Goal: Answer question/provide support

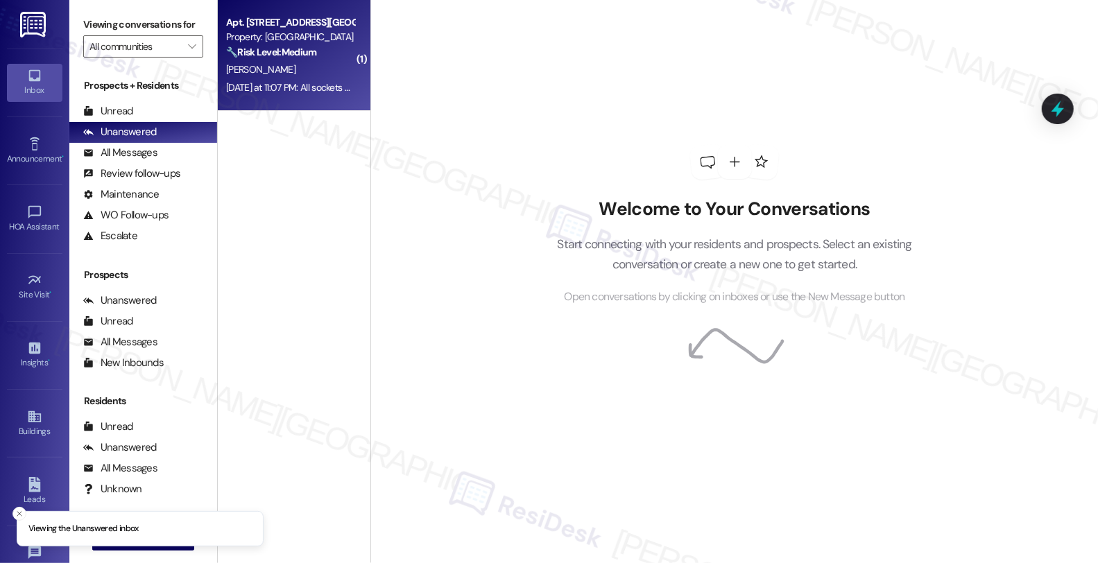
click at [309, 96] on div "[DATE] at 11:07 PM: All sockets are attached to the houses....it's all private …" at bounding box center [290, 87] width 131 height 17
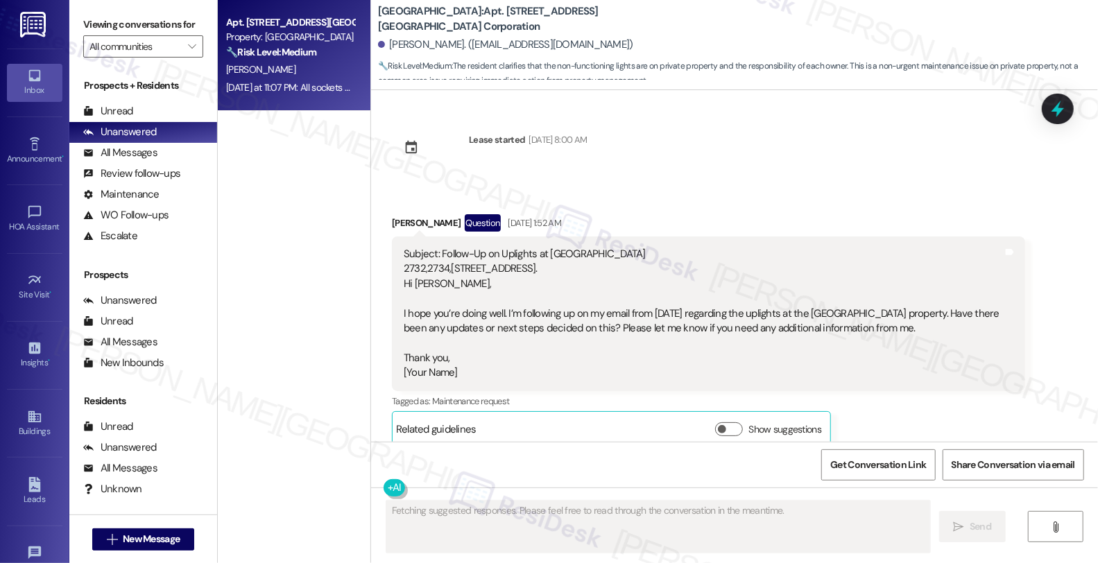
scroll to position [4358, 0]
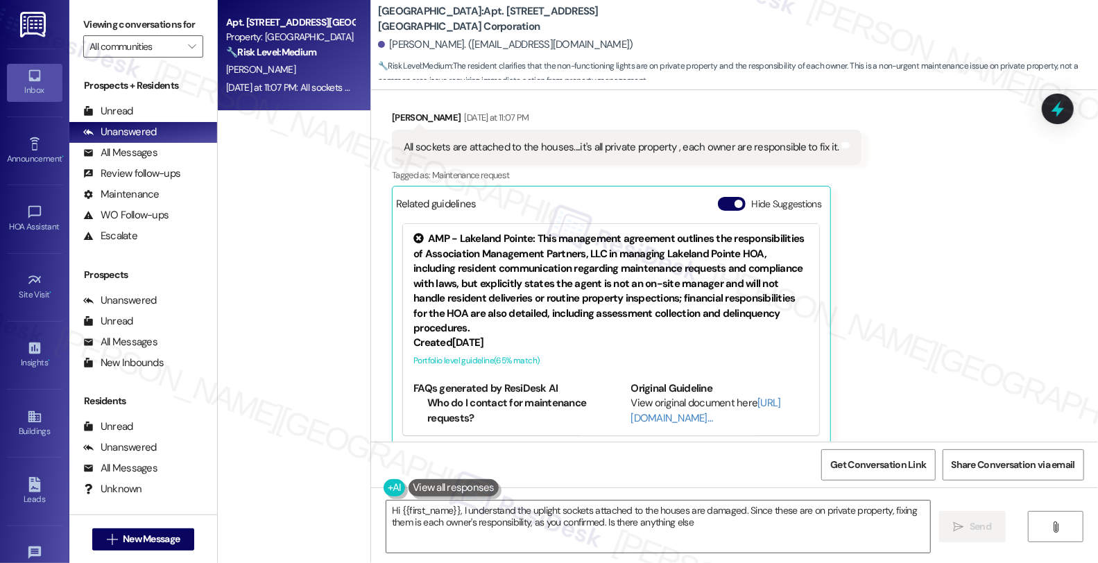
type textarea "Hi {{first_name}}, I understand the uplight sockets attached to the houses are …"
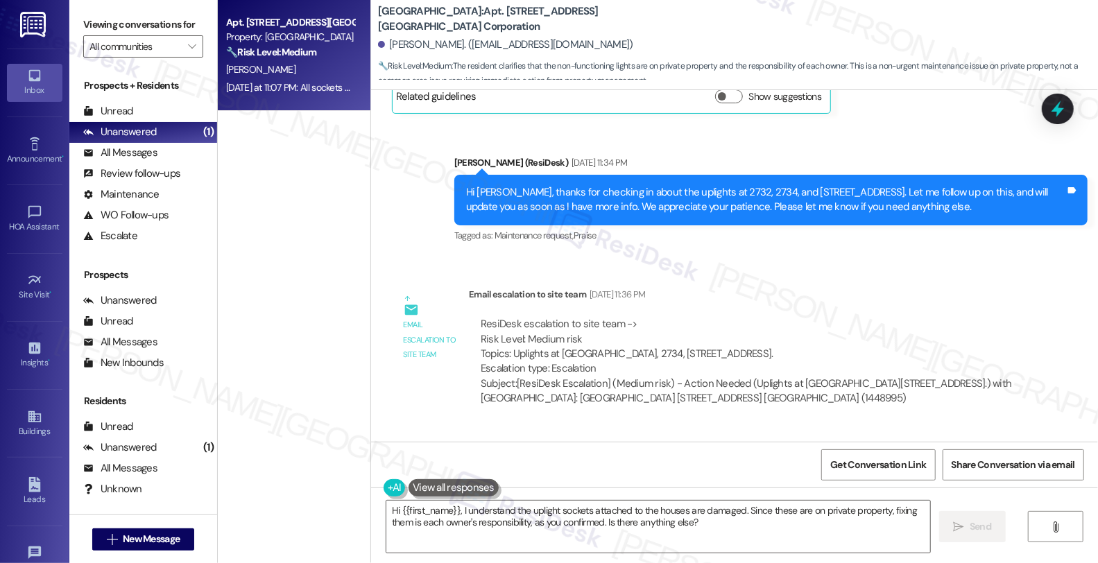
scroll to position [659, 0]
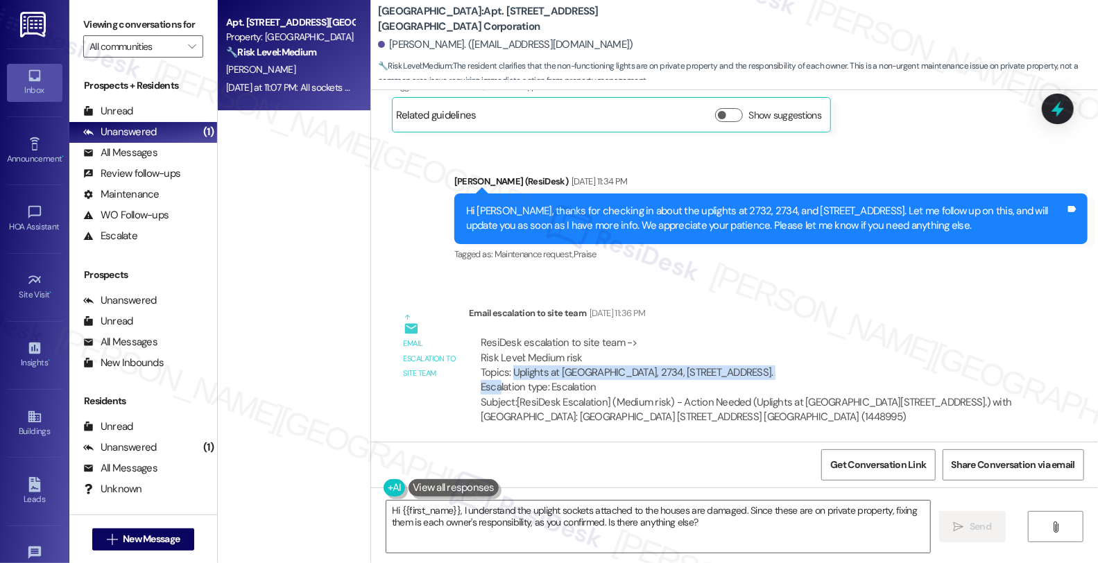
drag, startPoint x: 504, startPoint y: 354, endPoint x: 787, endPoint y: 354, distance: 283.0
click at [787, 354] on div "ResiDesk escalation to site team -> Risk Level: Medium risk Topics: Uplights at…" at bounding box center [747, 366] width 533 height 60
copy div "Uplights at [GEOGRAPHIC_DATA], [STREET_ADDRESS]."
click at [753, 359] on div "ResiDesk escalation to site team -> Risk Level: Medium risk Topics: Uplights at…" at bounding box center [747, 366] width 533 height 60
copy div "Uplights at [GEOGRAPHIC_DATA], [STREET_ADDRESS]."
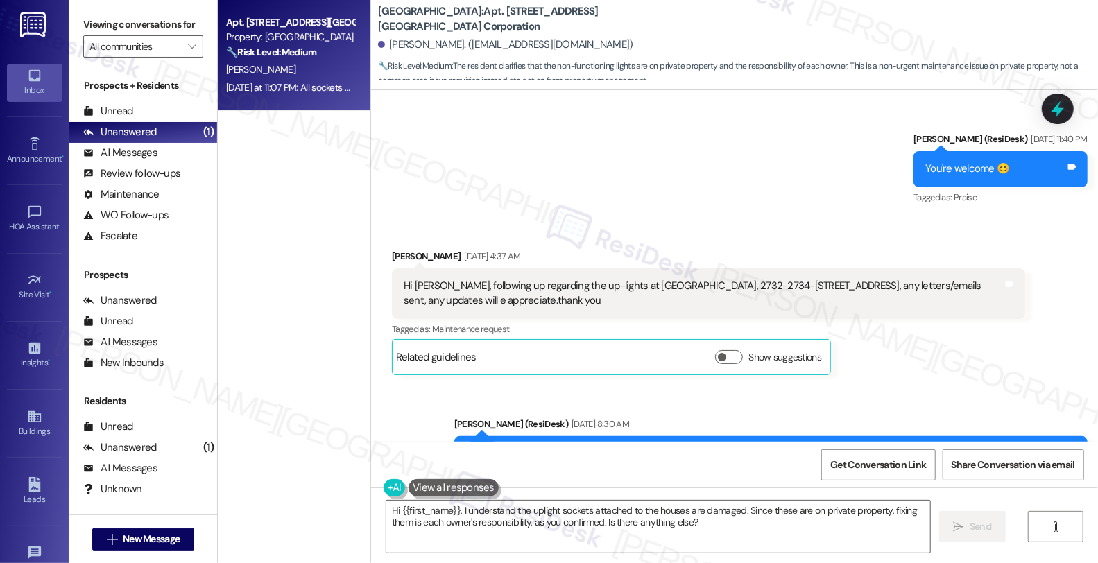
scroll to position [1044, 0]
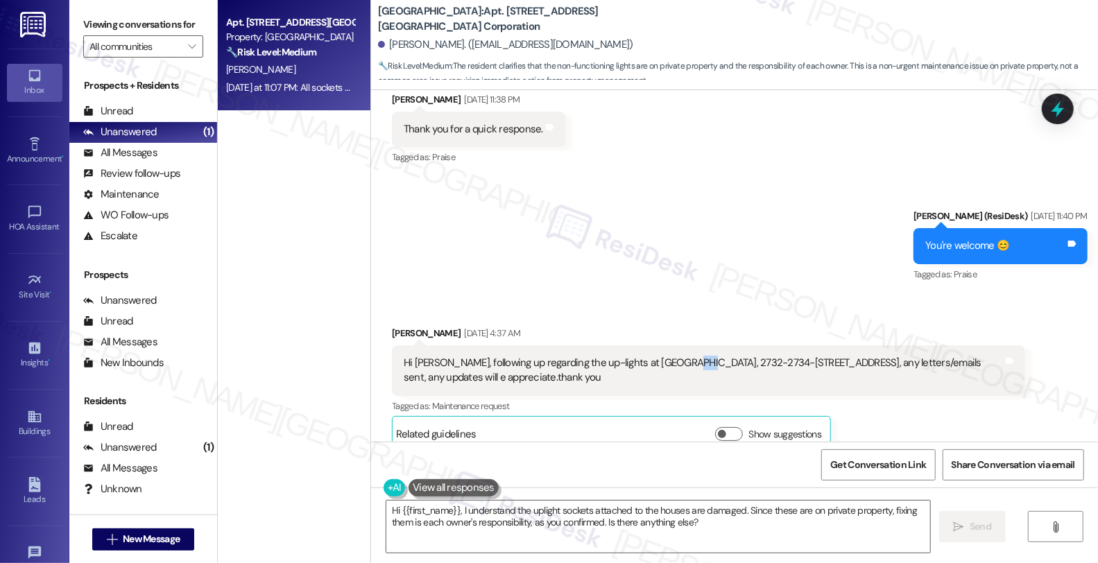
drag, startPoint x: 663, startPoint y: 344, endPoint x: 676, endPoint y: 344, distance: 13.2
click at [676, 356] on div "Hi [PERSON_NAME], following up regarding the up-lights at [GEOGRAPHIC_DATA], 27…" at bounding box center [703, 371] width 599 height 30
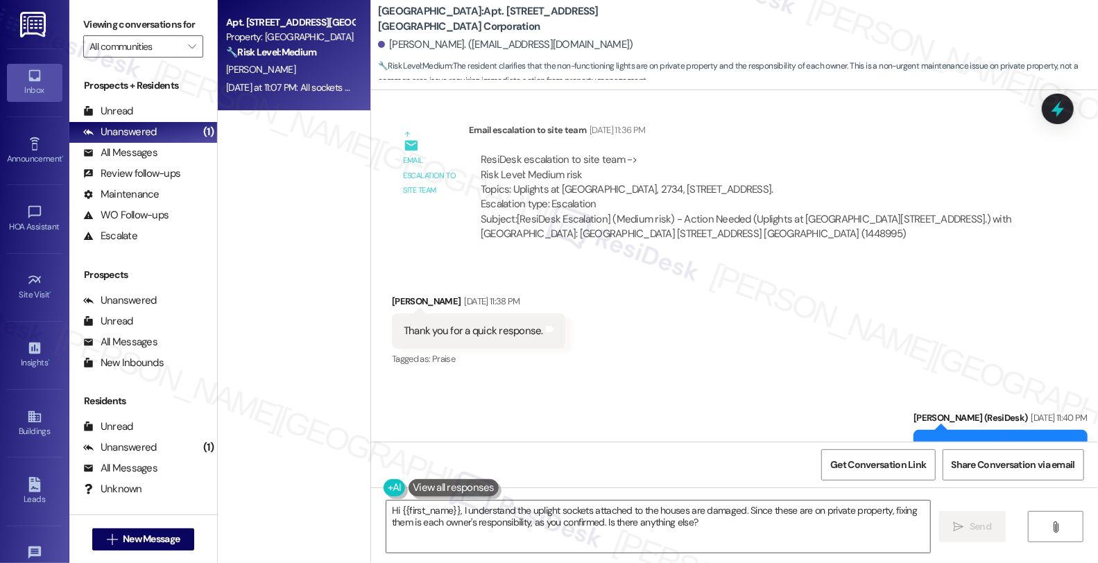
scroll to position [813, 0]
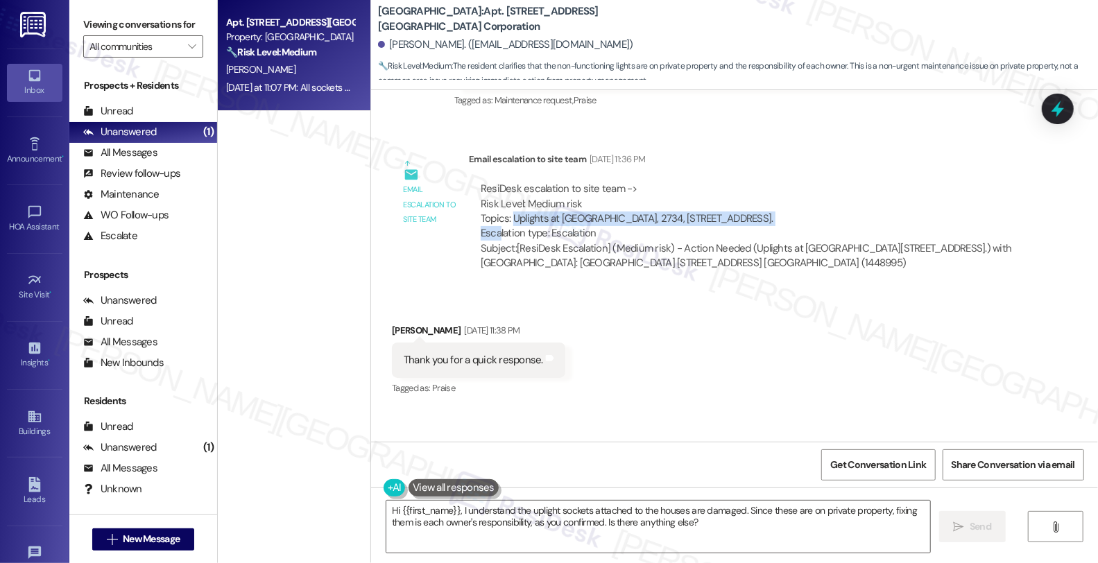
drag, startPoint x: 502, startPoint y: 202, endPoint x: 753, endPoint y: 202, distance: 251.1
click at [753, 202] on div "ResiDesk escalation to site team -> Risk Level: Medium risk Topics: Uplights at…" at bounding box center [747, 212] width 533 height 60
copy div "Uplights at [GEOGRAPHIC_DATA], [STREET_ADDRESS]."
click at [1056, 105] on icon at bounding box center [1057, 109] width 17 height 22
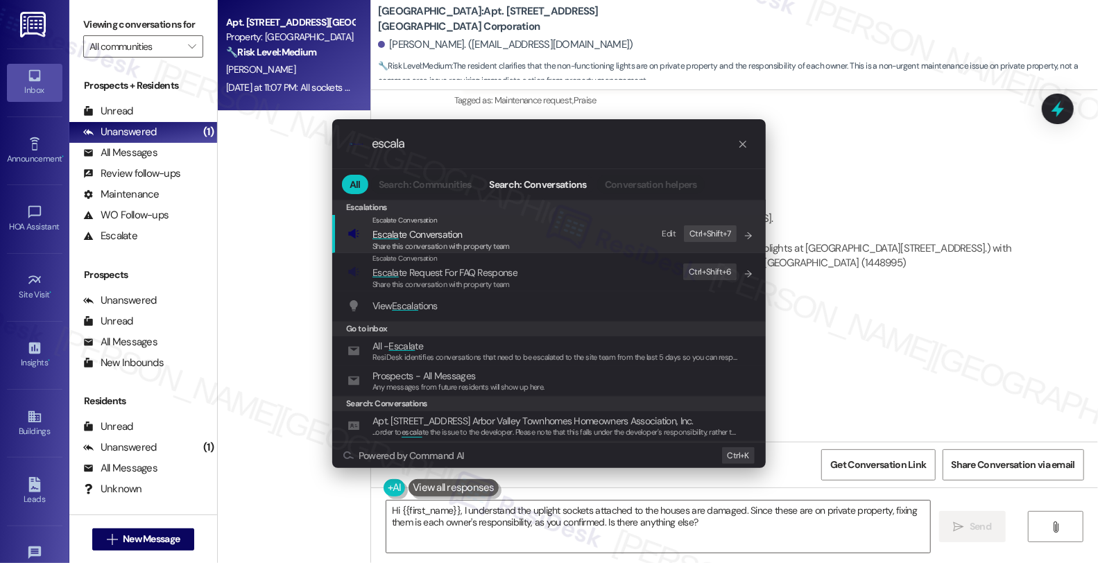
type input "escala"
click at [426, 243] on span "Share this conversation with property team" at bounding box center [440, 246] width 137 height 10
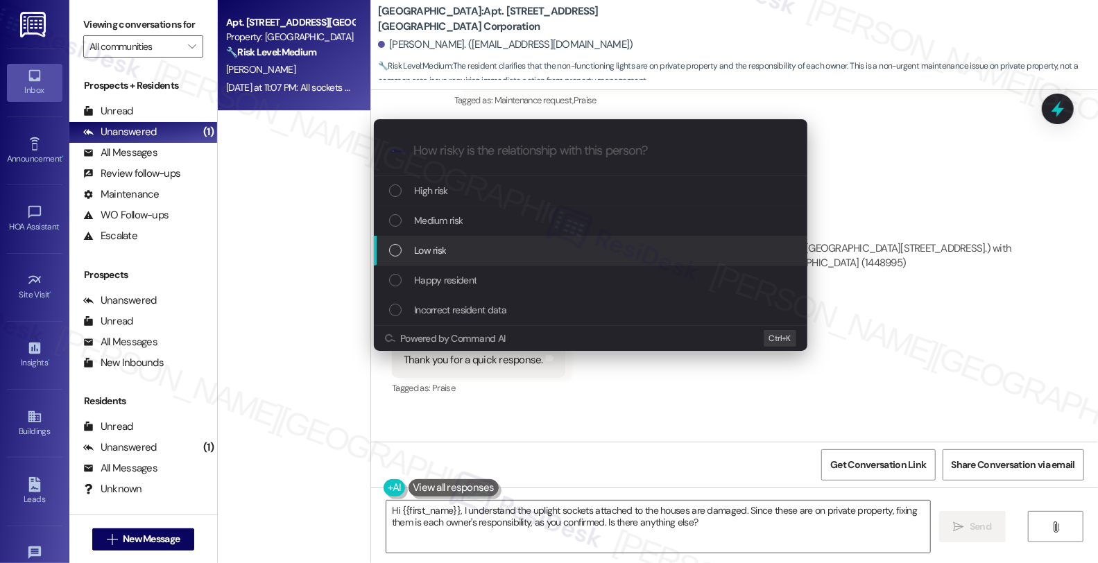
click at [434, 243] on span "Low risk" at bounding box center [430, 250] width 32 height 15
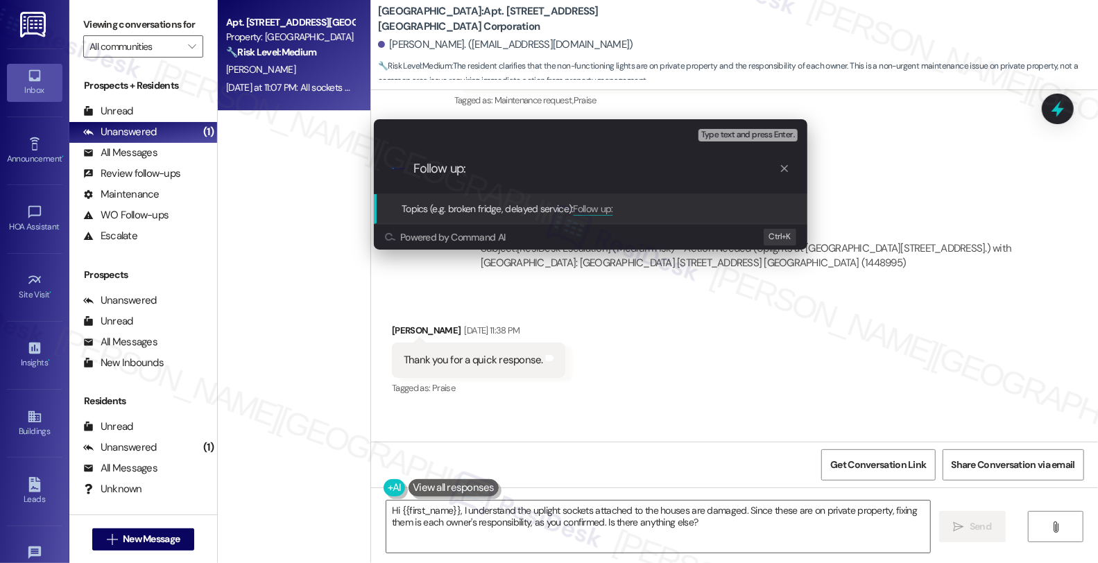
paste input "Uplights at [GEOGRAPHIC_DATA], [STREET_ADDRESS]."
click at [489, 169] on input "Follow up: Uplights at [GEOGRAPHIC_DATA], [STREET_ADDRESS]." at bounding box center [596, 169] width 366 height 15
drag, startPoint x: 489, startPoint y: 169, endPoint x: 479, endPoint y: 170, distance: 10.5
click at [479, 170] on input "Follow up: Uplights at [GEOGRAPHIC_DATA], [STREET_ADDRESS]." at bounding box center [596, 169] width 366 height 15
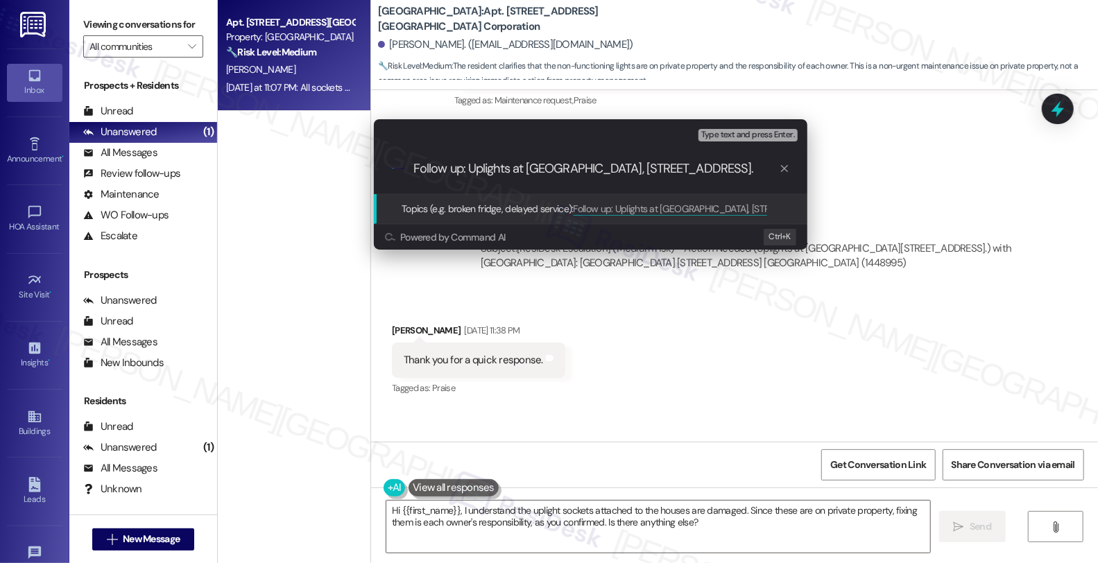
click at [766, 171] on input "Follow up: Uplights at [GEOGRAPHIC_DATA], [STREET_ADDRESS]." at bounding box center [596, 169] width 366 height 15
type input "Follow up: Uplights at [GEOGRAPHIC_DATA], [STREET_ADDRESS]"
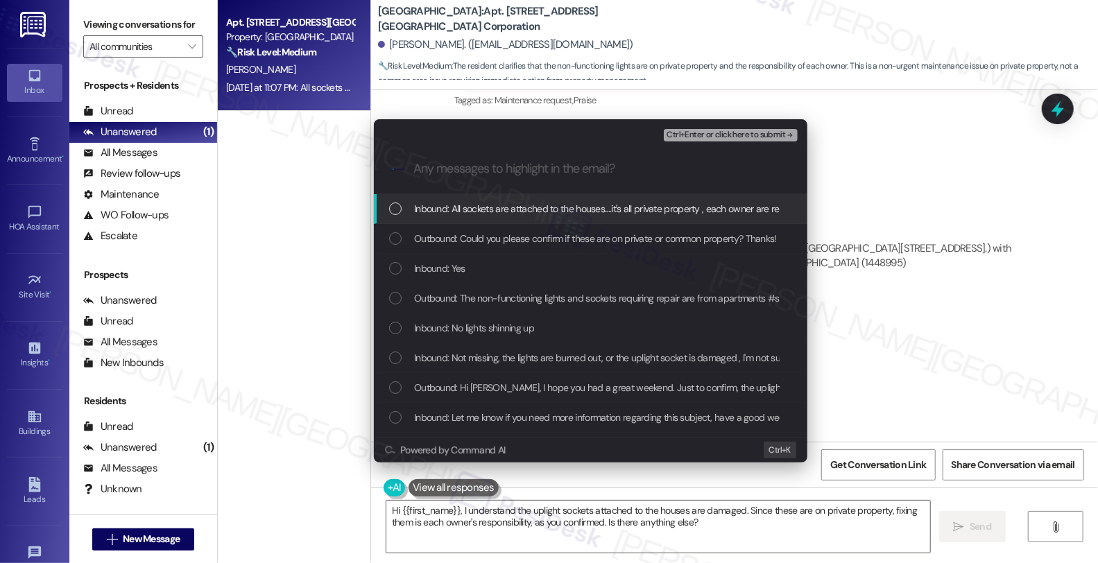
click at [499, 212] on span "Inbound: All sockets are attached to the houses....it's all private property , …" at bounding box center [631, 208] width 434 height 15
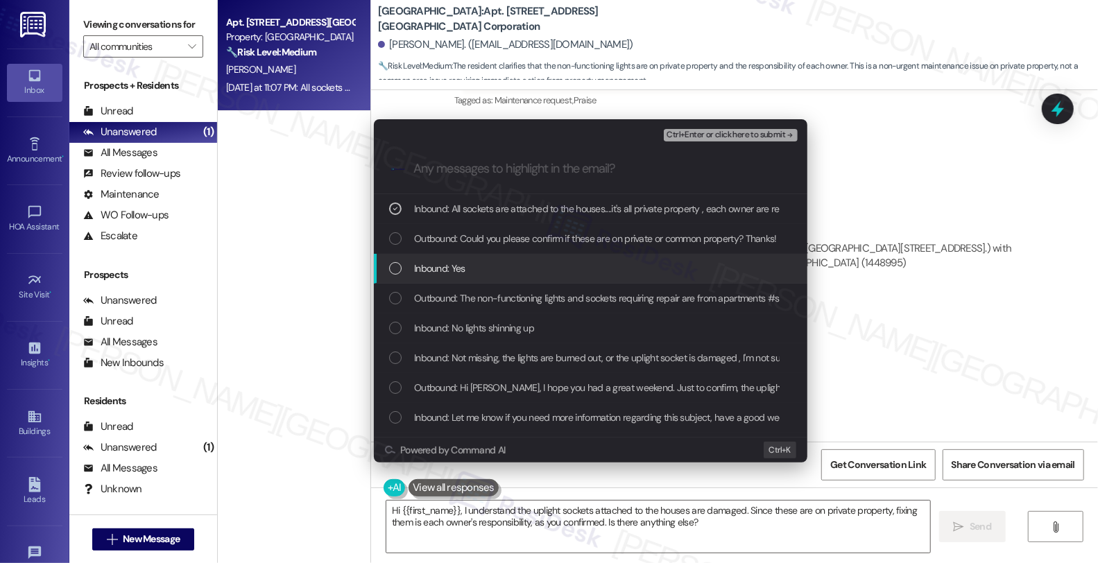
click at [470, 269] on div "Inbound: Yes" at bounding box center [592, 268] width 406 height 15
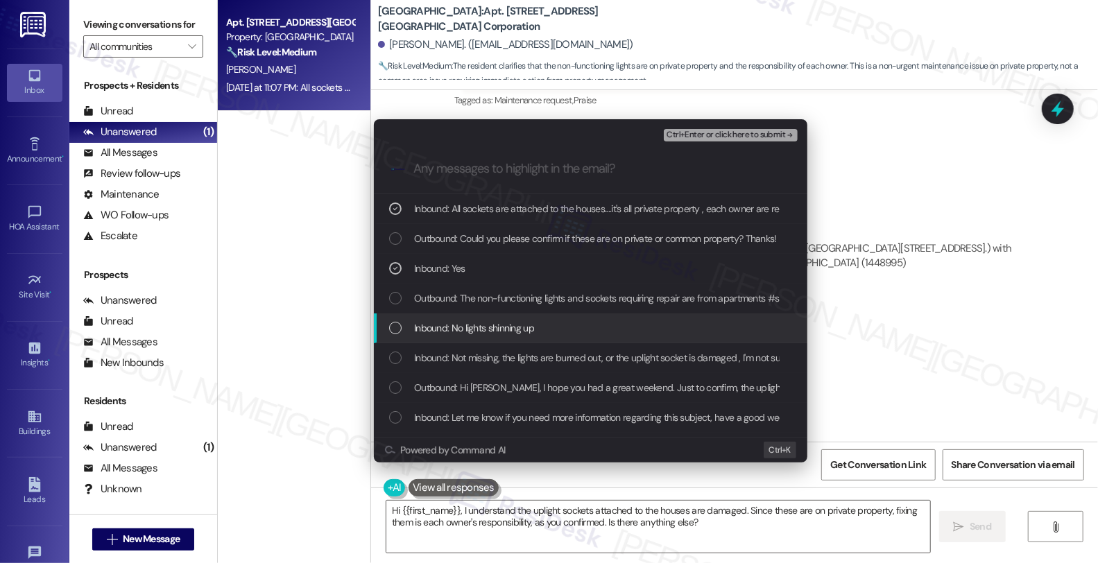
click at [512, 334] on span "Inbound: No lights shinning up" at bounding box center [474, 327] width 120 height 15
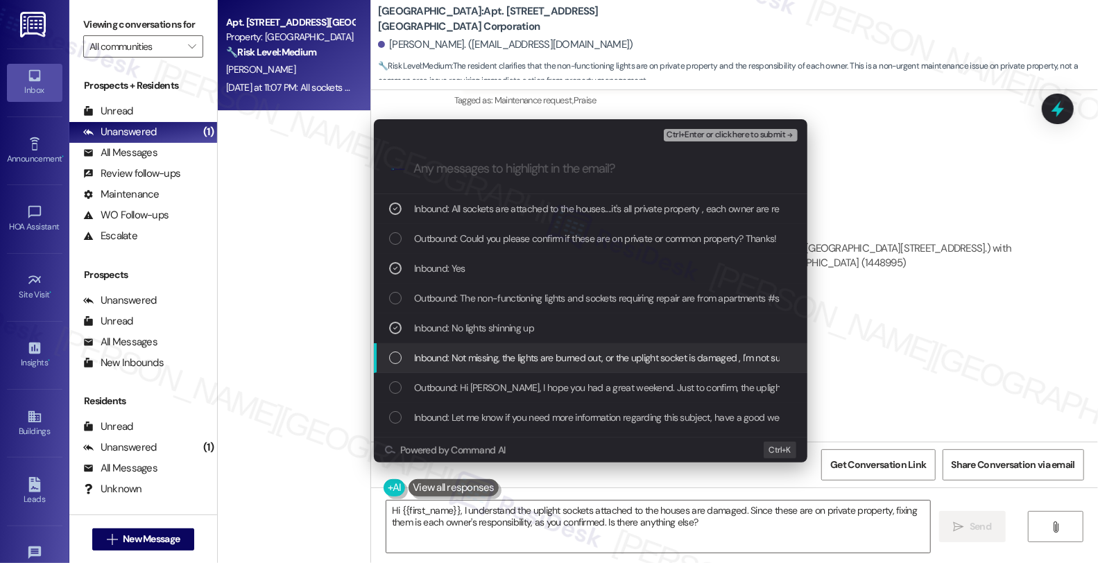
click at [514, 359] on span "Inbound: Not missing, the lights are burned out, or the uplight socket is damag…" at bounding box center [792, 357] width 756 height 15
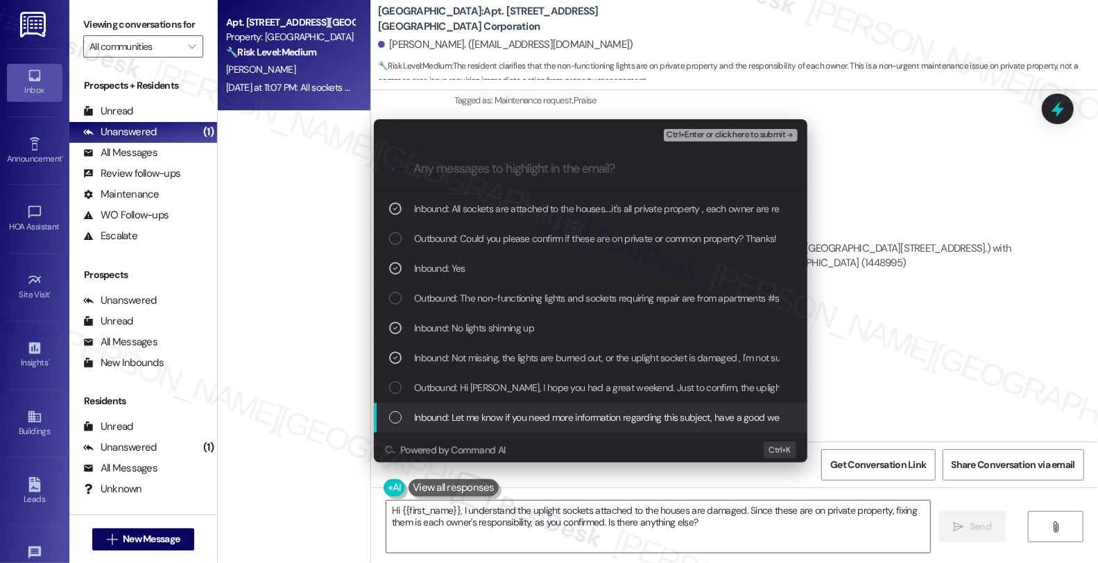
click at [590, 420] on span "Inbound: Let me know if you need more information regarding this subject, have …" at bounding box center [609, 417] width 391 height 15
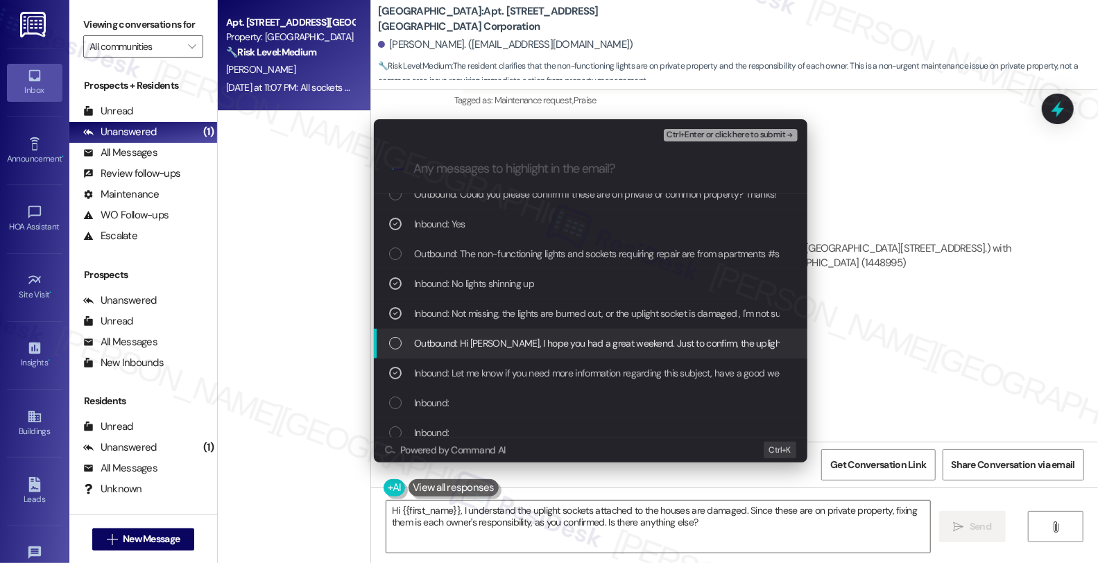
scroll to position [154, 0]
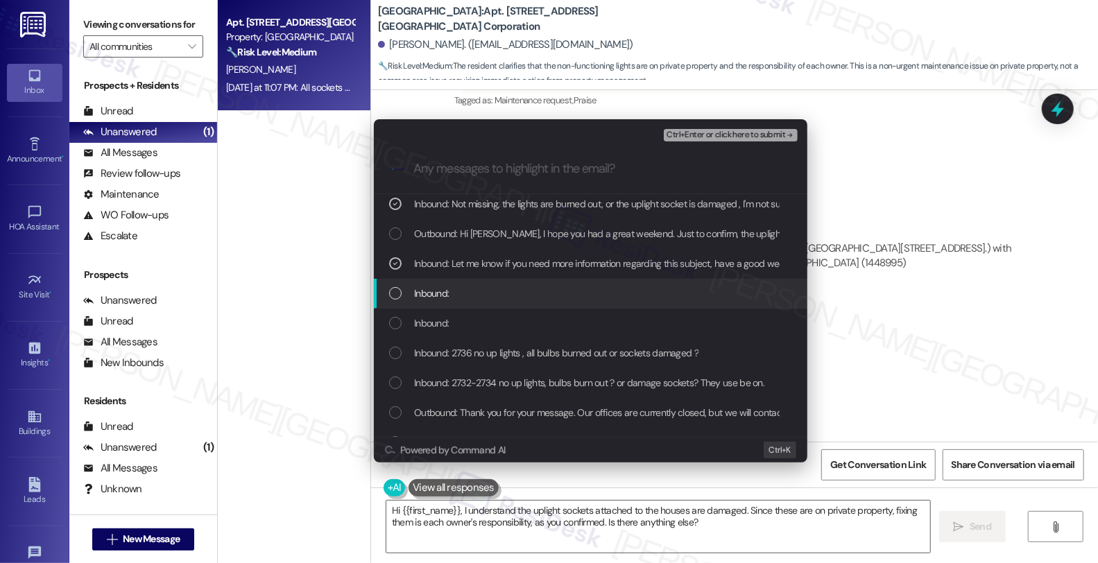
click at [501, 300] on div "Inbound:" at bounding box center [592, 293] width 406 height 15
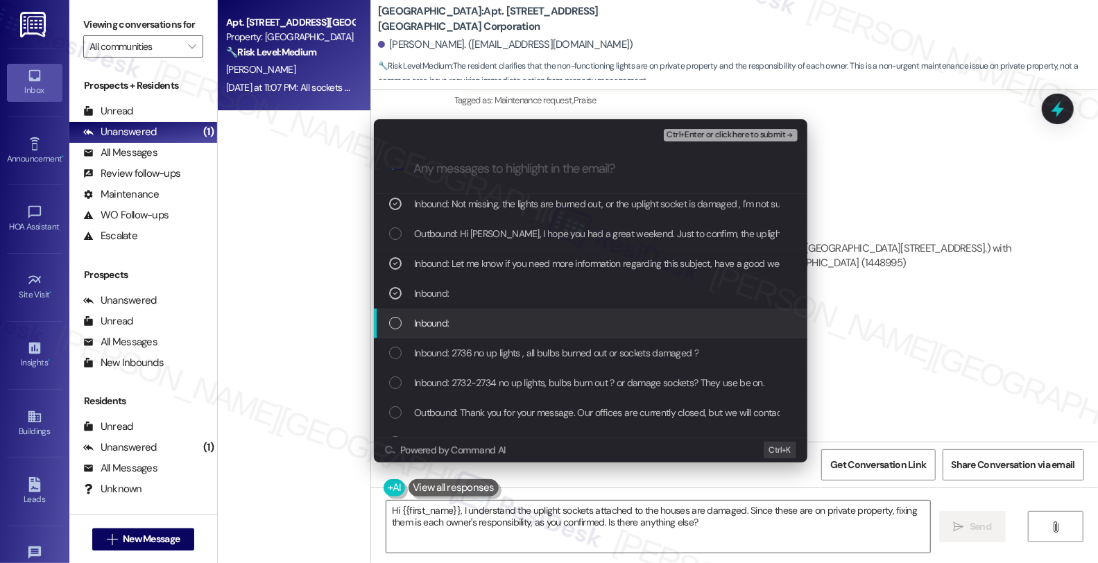
click at [501, 327] on div "Inbound:" at bounding box center [592, 323] width 406 height 15
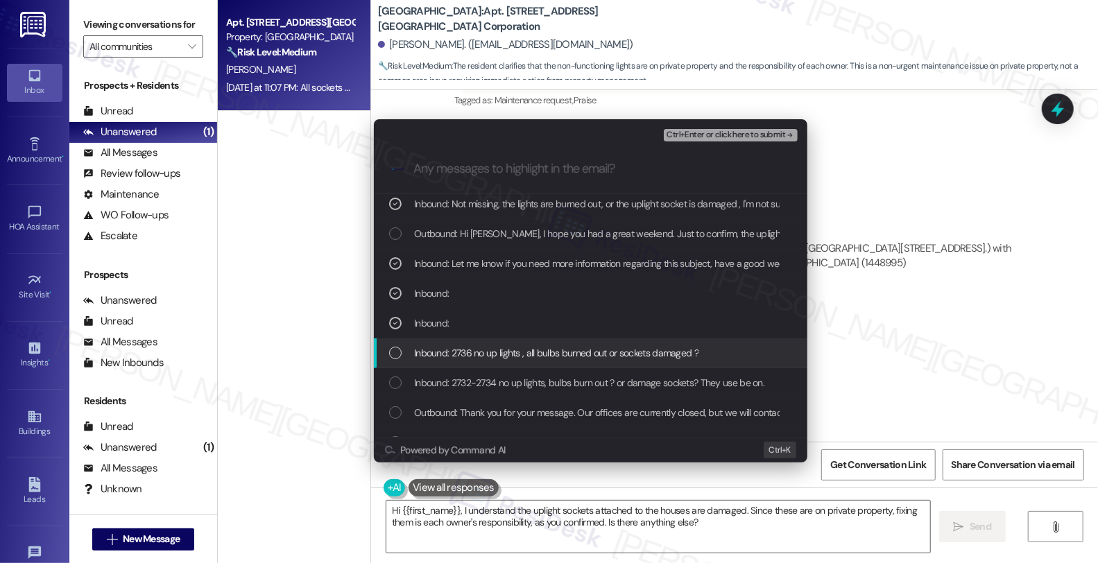
click at [558, 352] on span "Inbound: 2736 no up lights , all bulbs burned out or sockets damaged ?" at bounding box center [556, 352] width 284 height 15
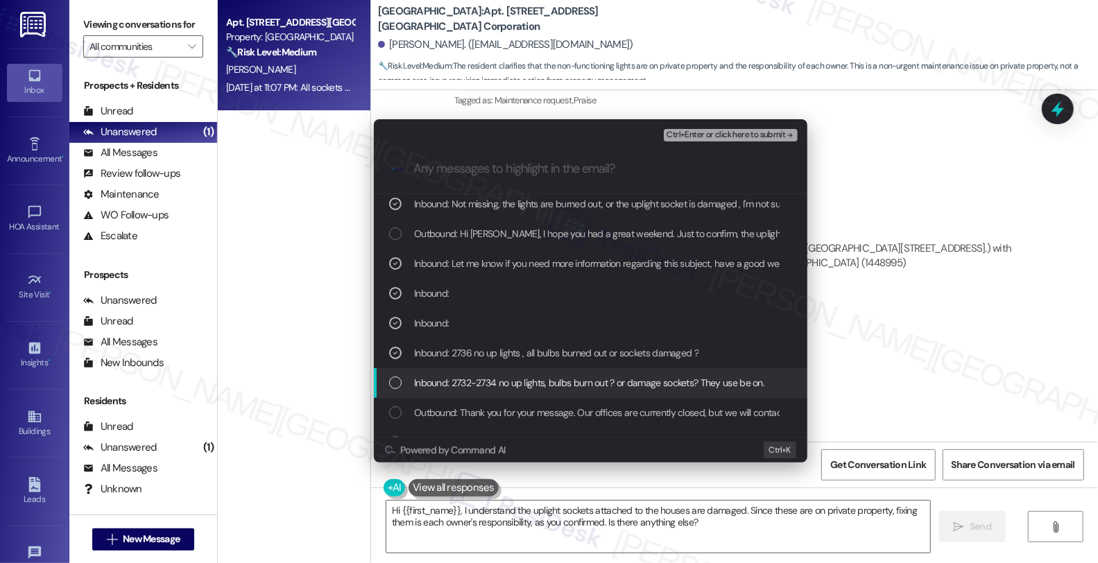
click at [557, 384] on span "Inbound: 2732-2734 no up lights, bulbs burn out ? or damage sockets? They use b…" at bounding box center [589, 382] width 350 height 15
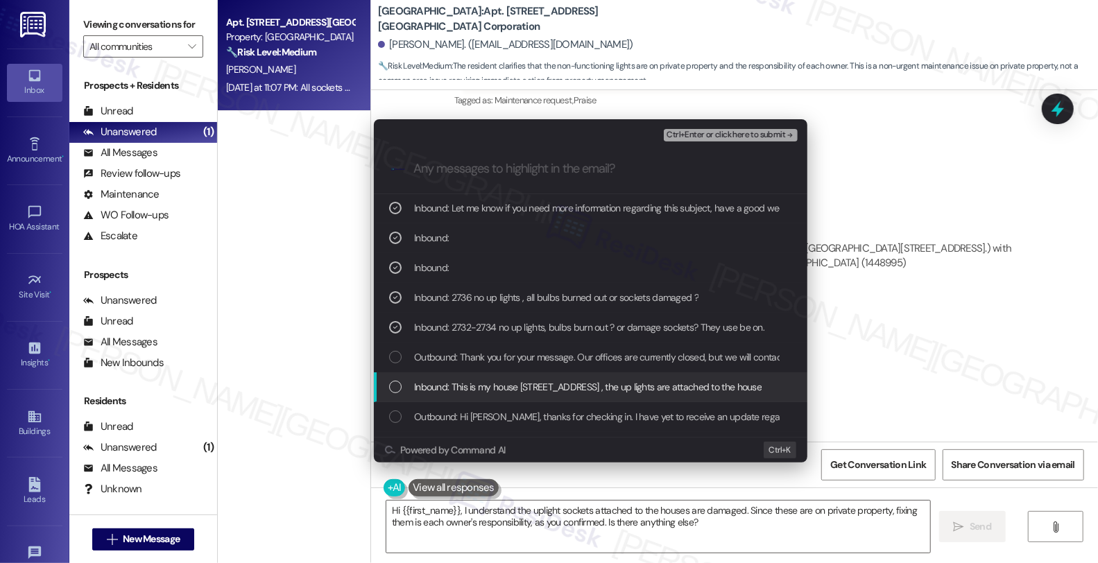
scroll to position [231, 0]
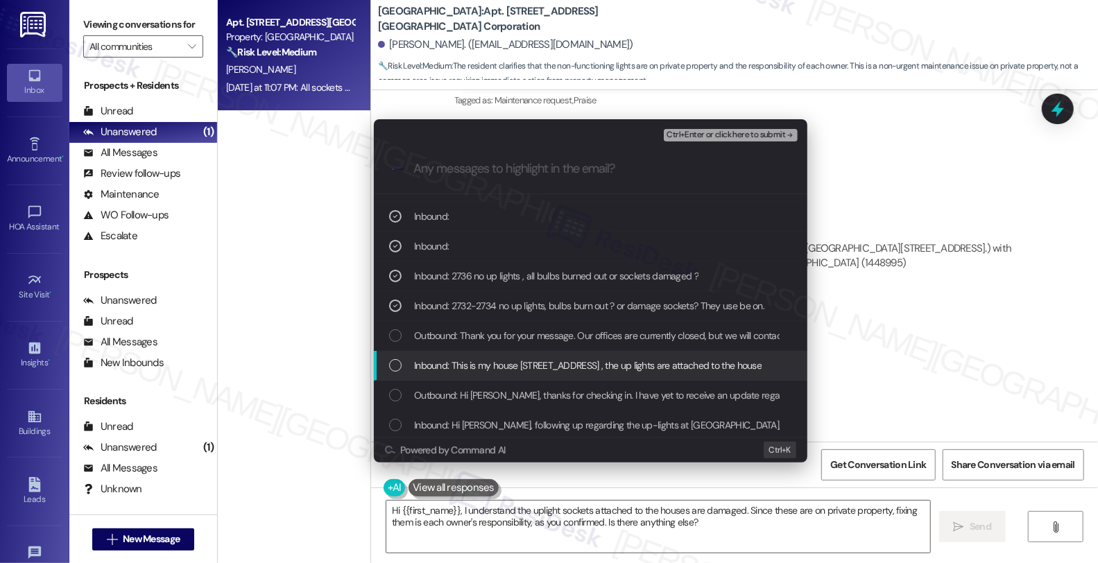
click at [656, 372] on span "Inbound: This is my house [STREET_ADDRESS] , the up lights are attached to the …" at bounding box center [588, 365] width 348 height 15
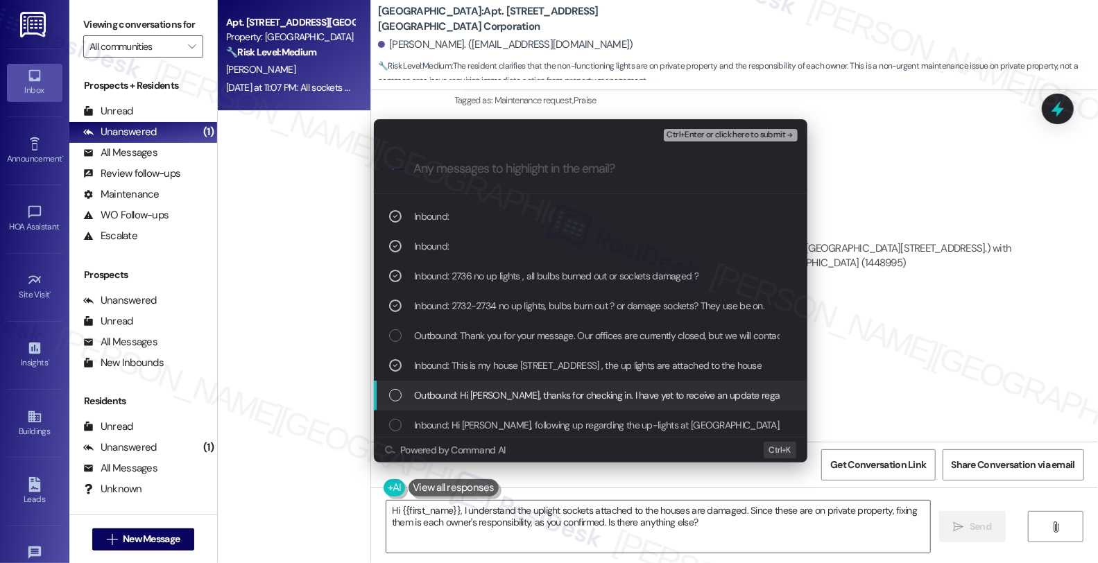
scroll to position [308, 0]
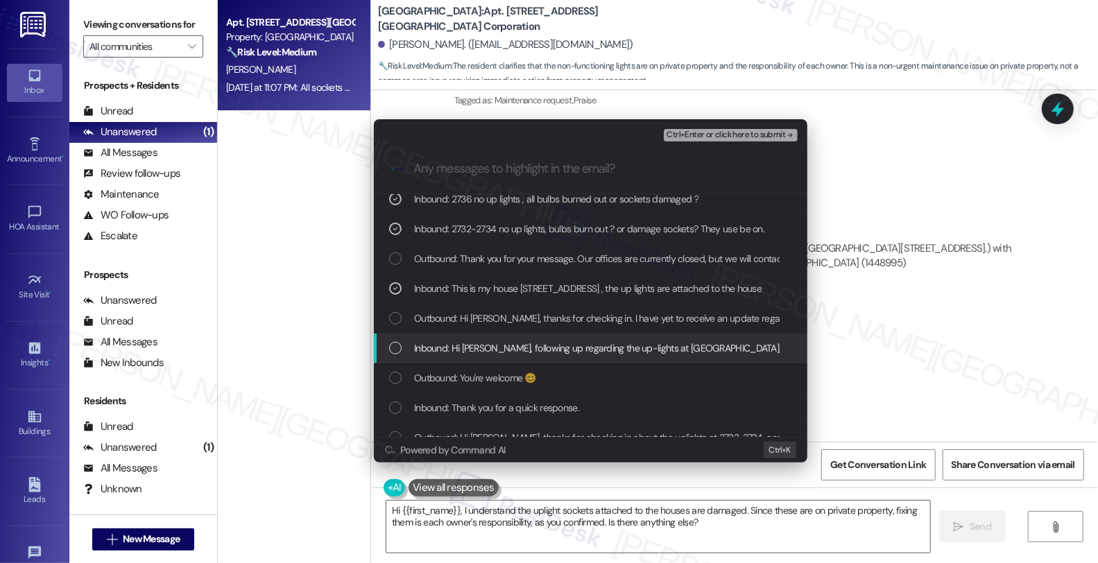
click at [664, 348] on span "Inbound: Hi [PERSON_NAME], following up regarding the up-lights at [GEOGRAPHIC_…" at bounding box center [792, 348] width 757 height 15
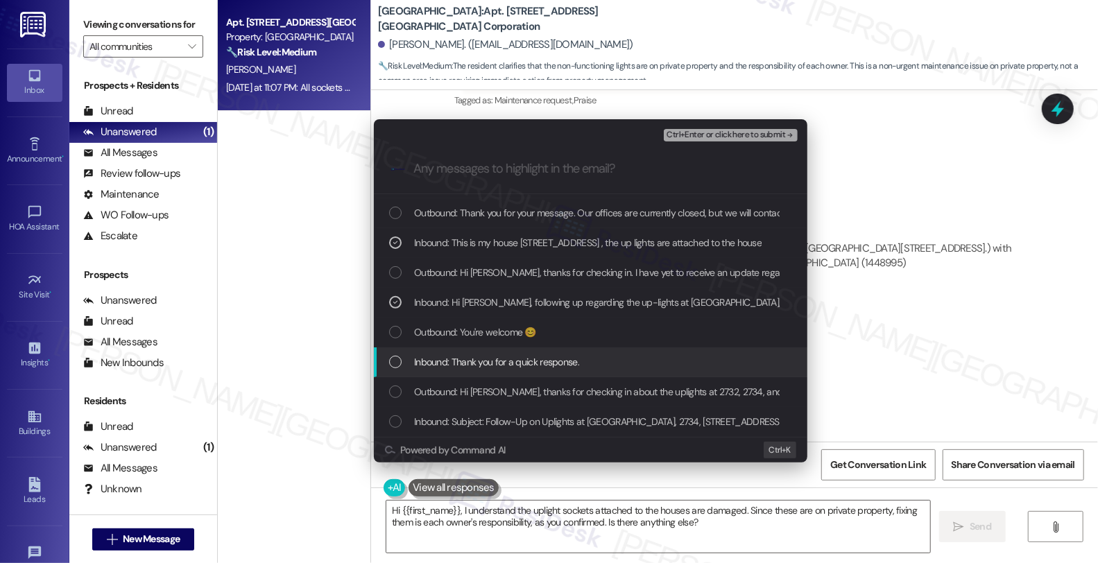
scroll to position [385, 0]
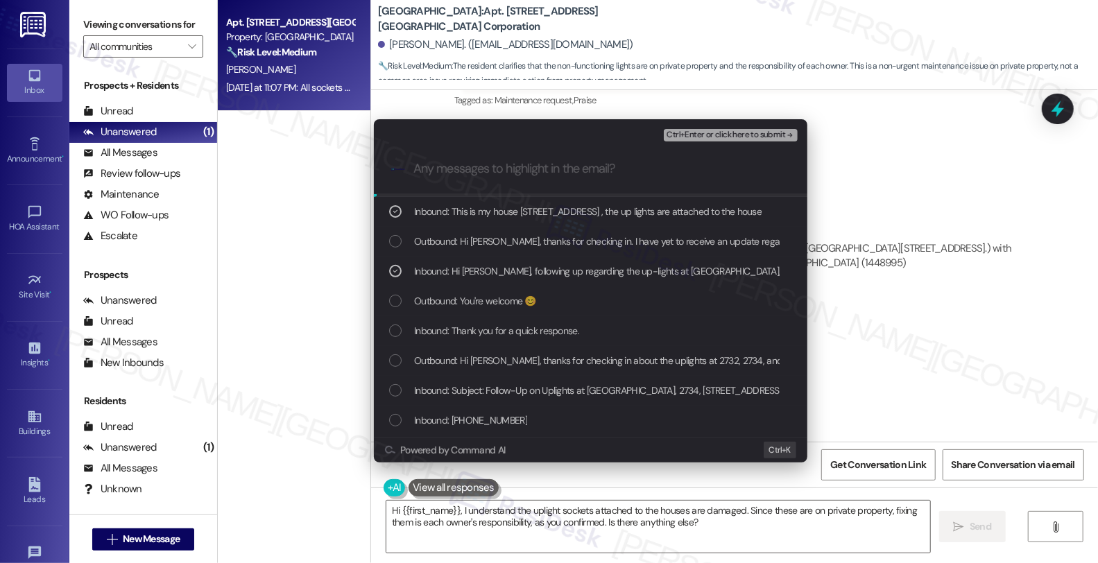
click at [717, 130] on span "Ctrl+Enter or click here to submit" at bounding box center [726, 135] width 119 height 10
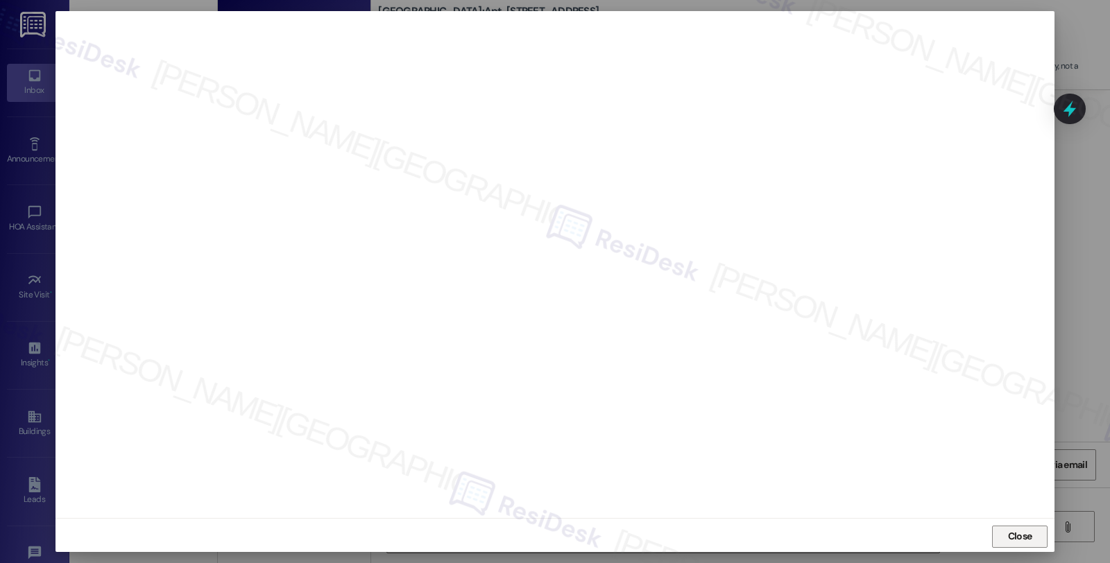
click at [1022, 535] on span "Close" at bounding box center [1020, 536] width 24 height 15
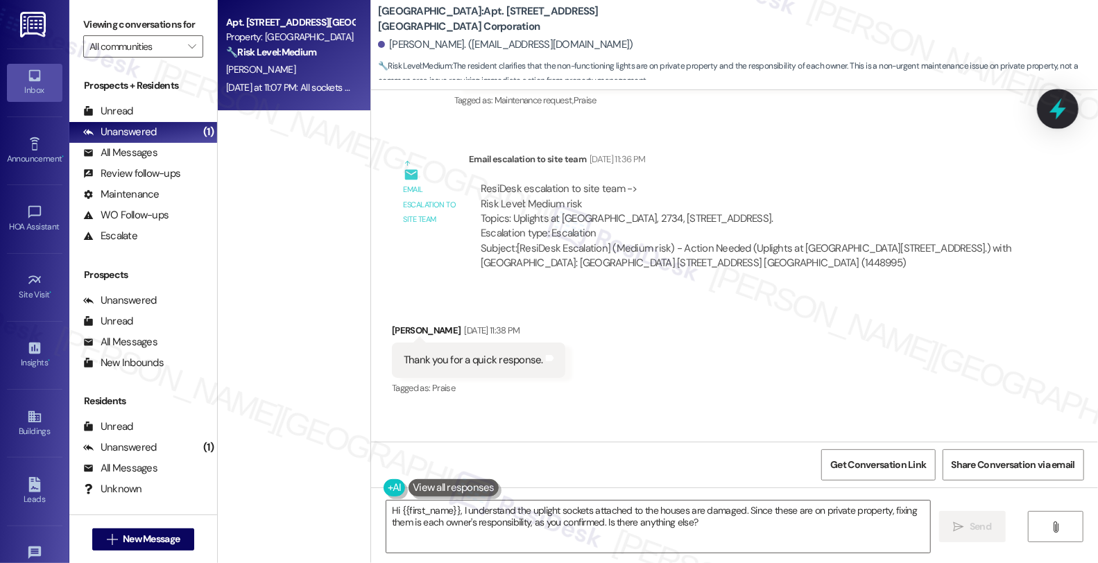
click at [1053, 121] on div at bounding box center [1058, 109] width 42 height 40
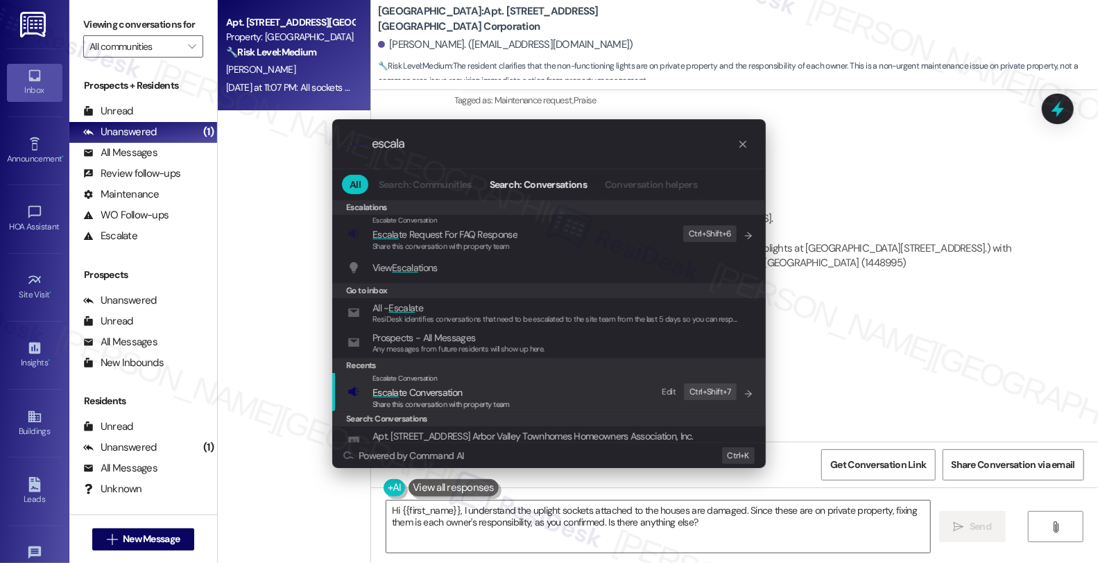
type input "escala"
click at [430, 400] on span "Share this conversation with property team" at bounding box center [440, 405] width 137 height 10
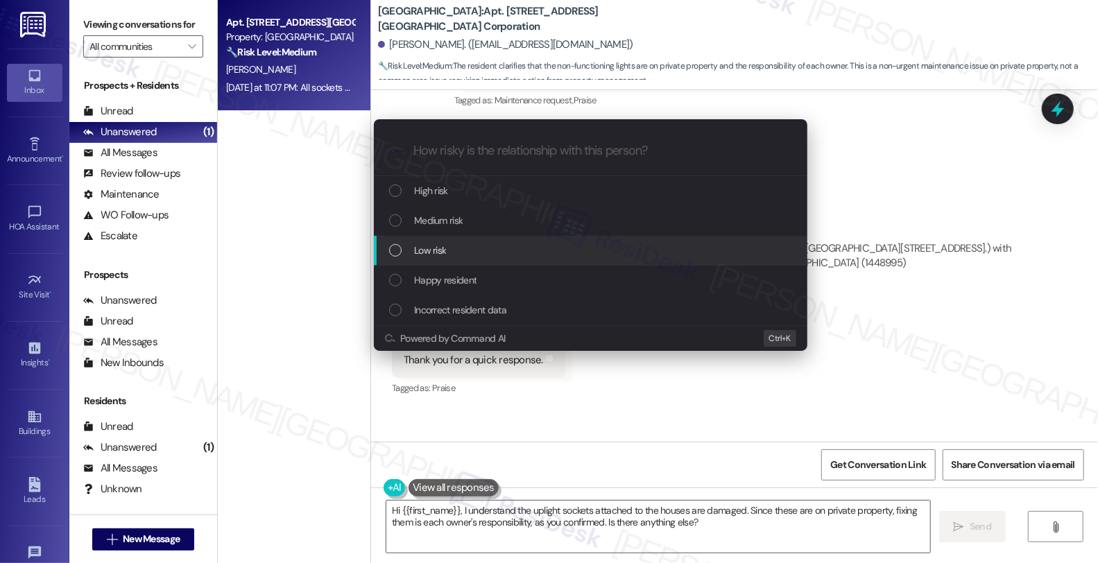
click at [476, 253] on div "Low risk" at bounding box center [592, 250] width 406 height 15
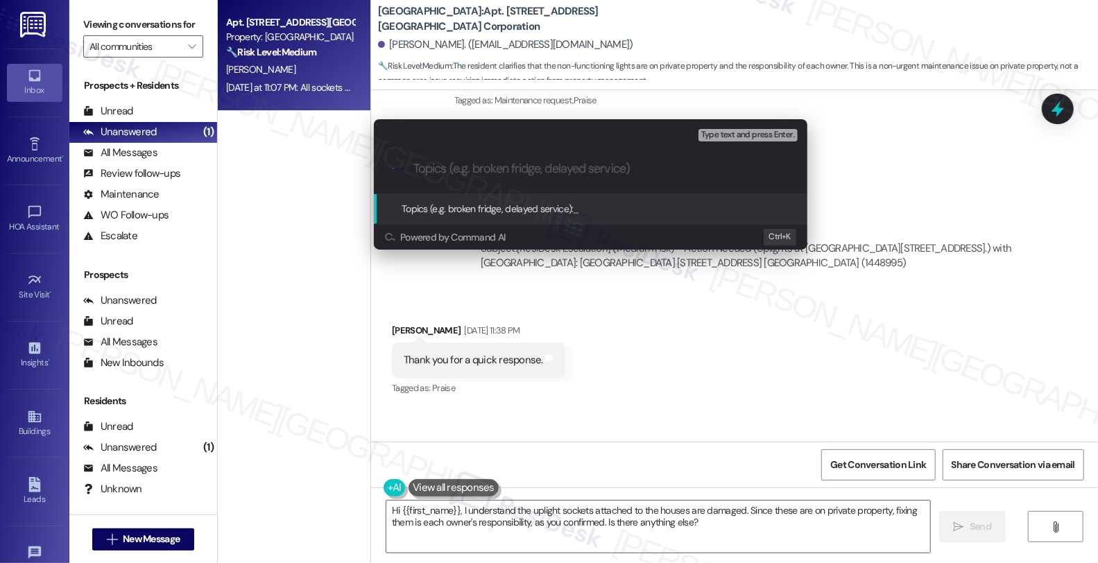
click at [611, 333] on div "Escalate Conversation Low risk Topics (e.g. broken fridge, delayed service) Any…" at bounding box center [549, 281] width 1098 height 563
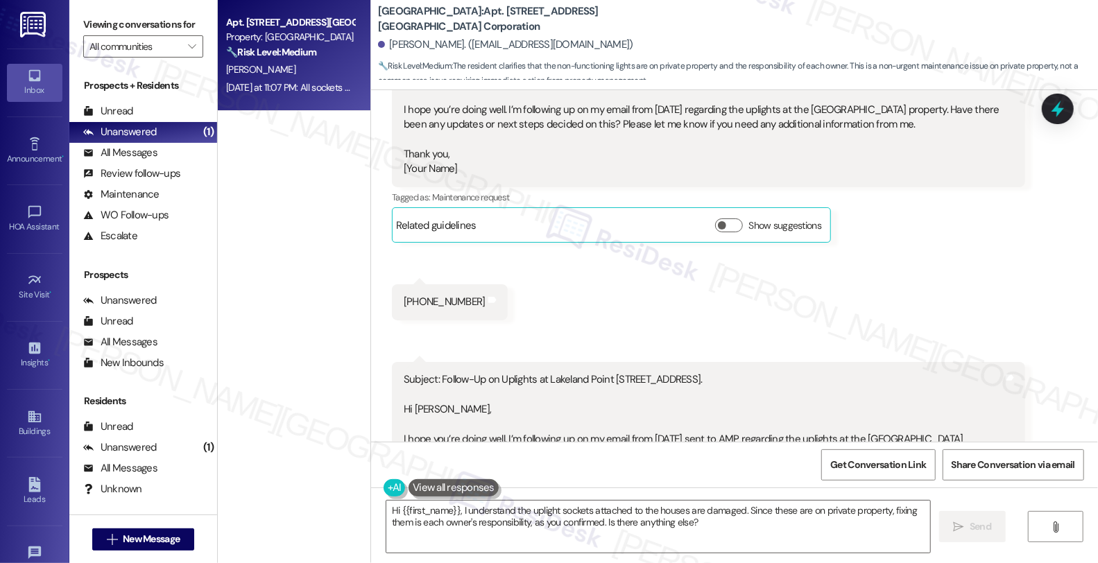
scroll to position [0, 0]
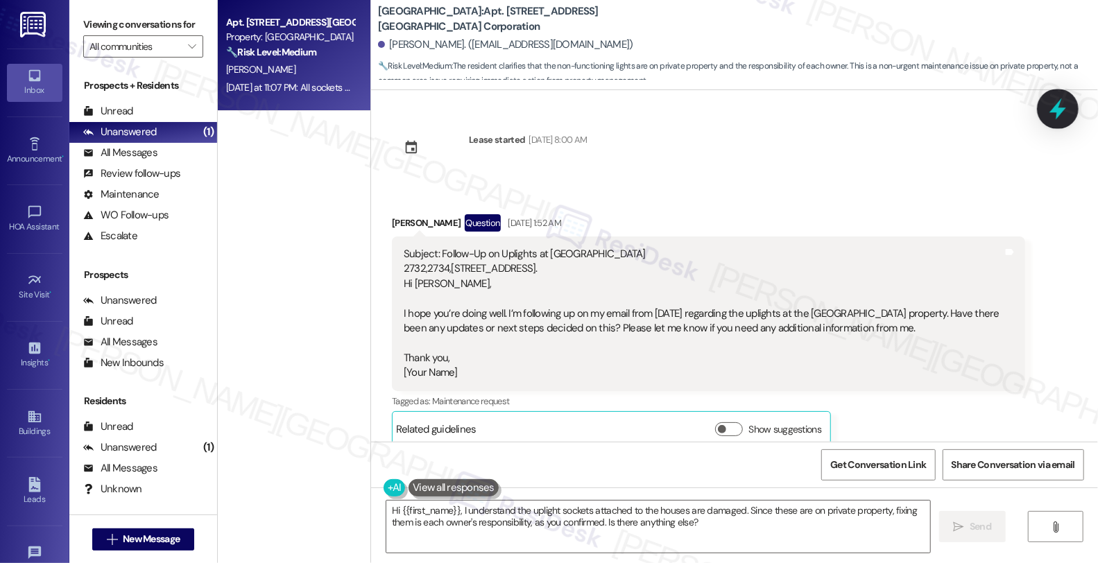
click at [1052, 109] on icon at bounding box center [1058, 109] width 24 height 24
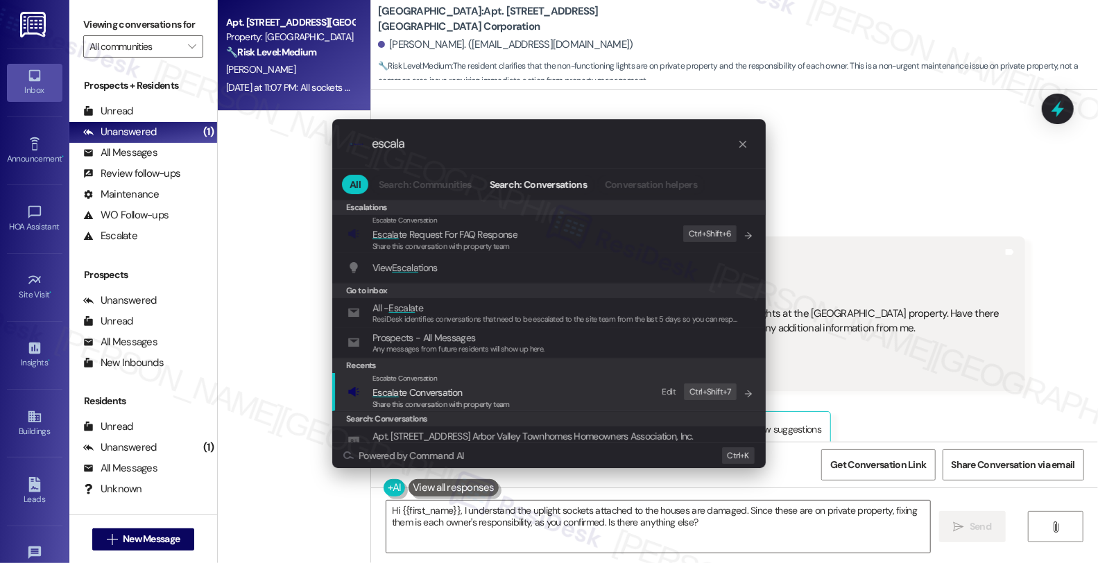
type input "escala"
click at [448, 401] on span "Share this conversation with property team" at bounding box center [440, 405] width 137 height 10
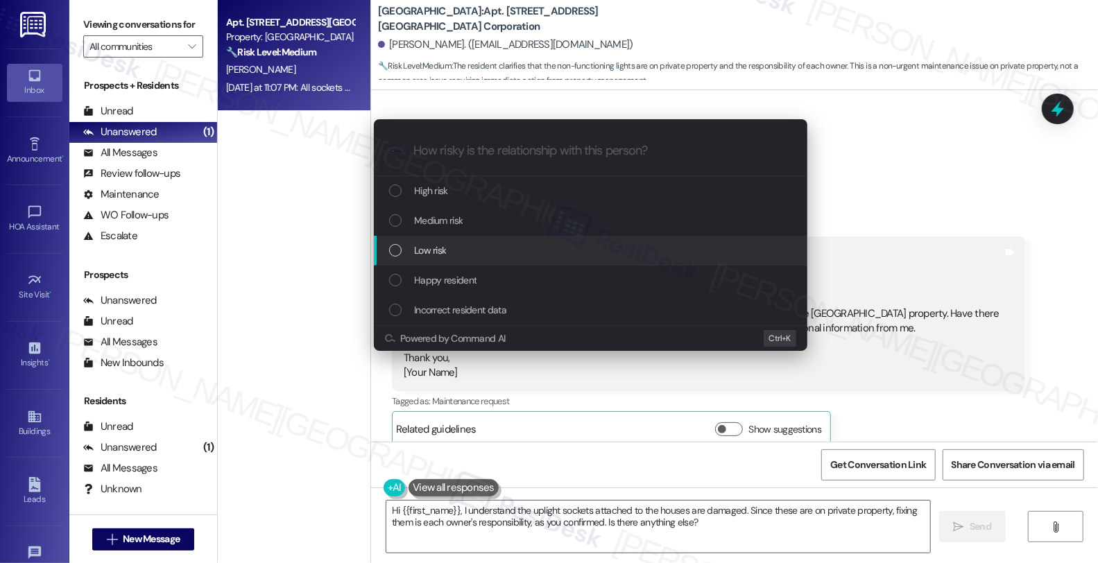
click at [461, 245] on div "Low risk" at bounding box center [592, 250] width 406 height 15
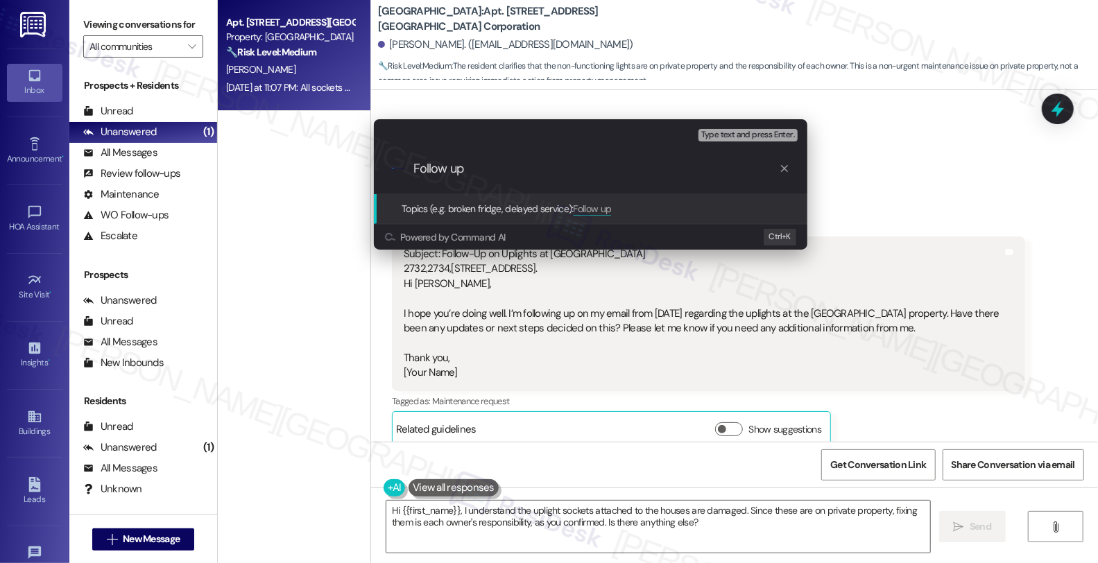
paste input "Follow up: Uplights at [GEOGRAPHIC_DATA], [STREET_ADDRESS]"
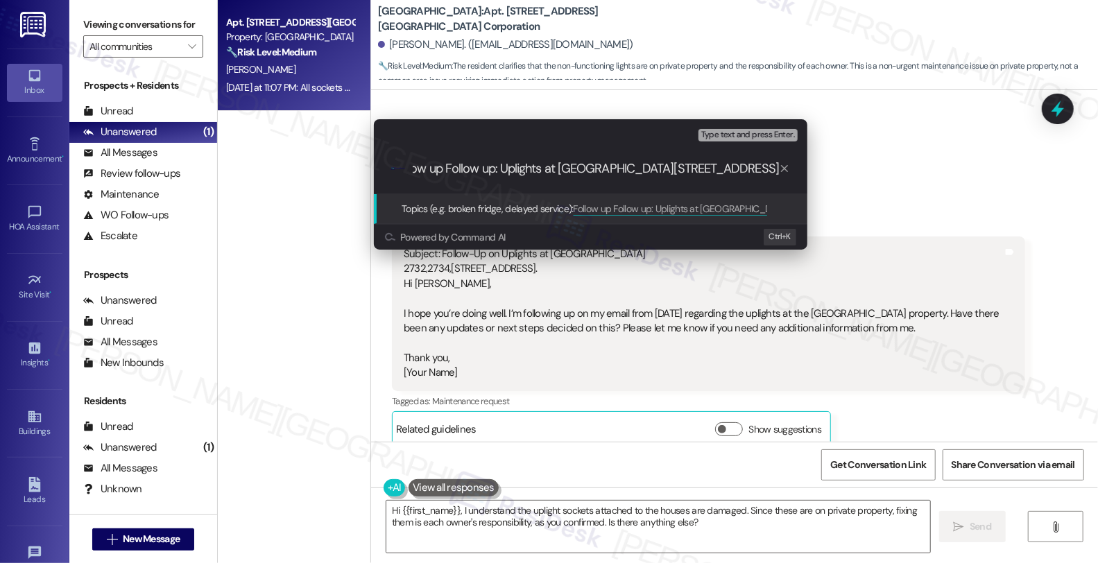
paste input "Topics (e.g. broken fridge, delayed service)"
type input "Follow up: Uplights at [GEOGRAPHIC_DATA], [STREET_ADDRESS]"
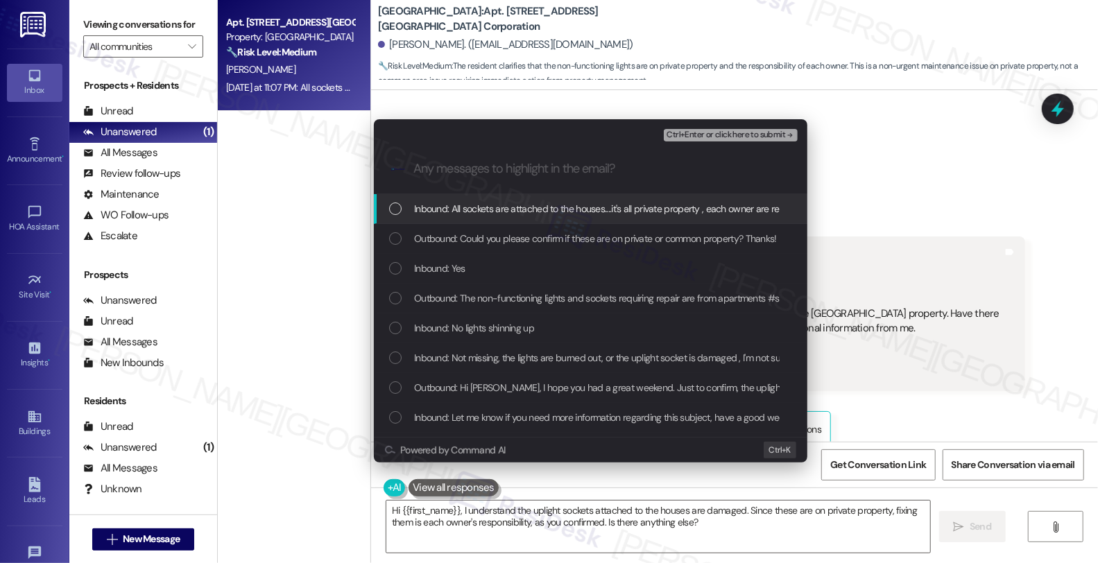
click at [513, 210] on span "Inbound: All sockets are attached to the houses....it's all private property , …" at bounding box center [631, 208] width 434 height 15
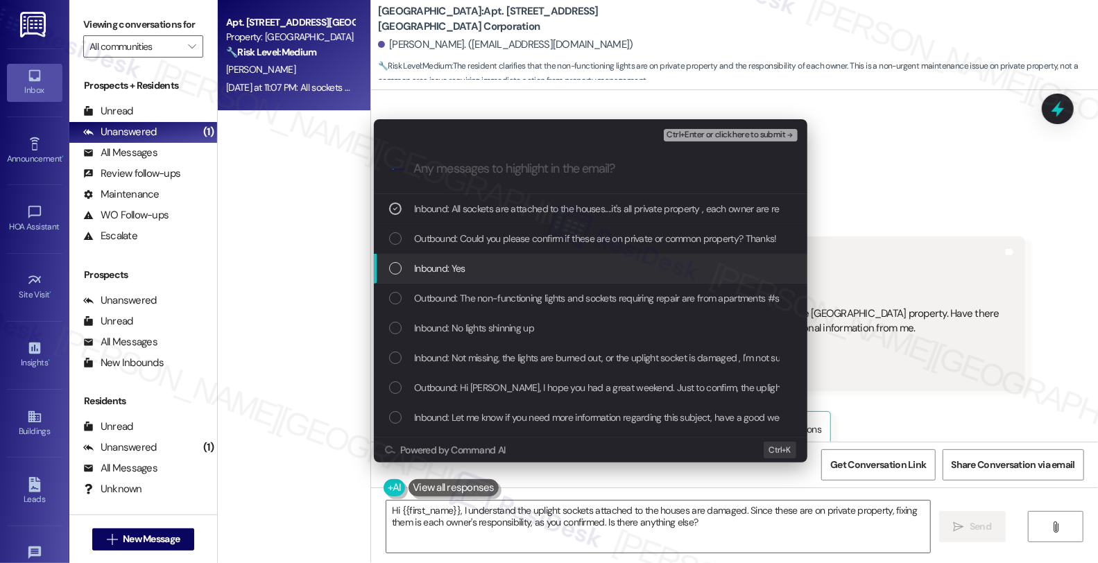
click at [494, 280] on div "Inbound: Yes" at bounding box center [591, 269] width 434 height 30
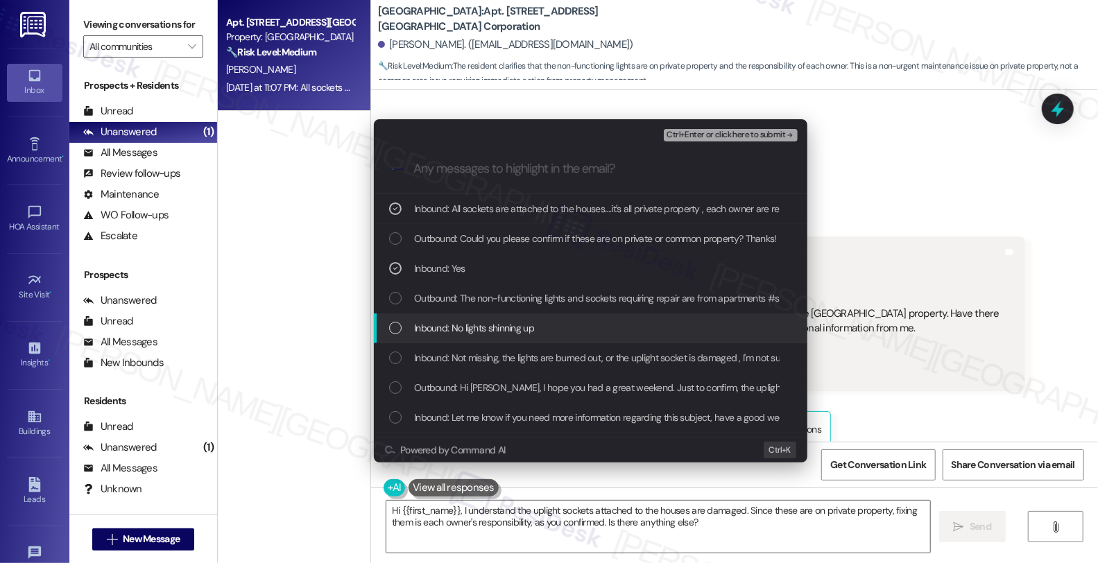
click at [494, 324] on span "Inbound: No lights shinning up" at bounding box center [474, 327] width 120 height 15
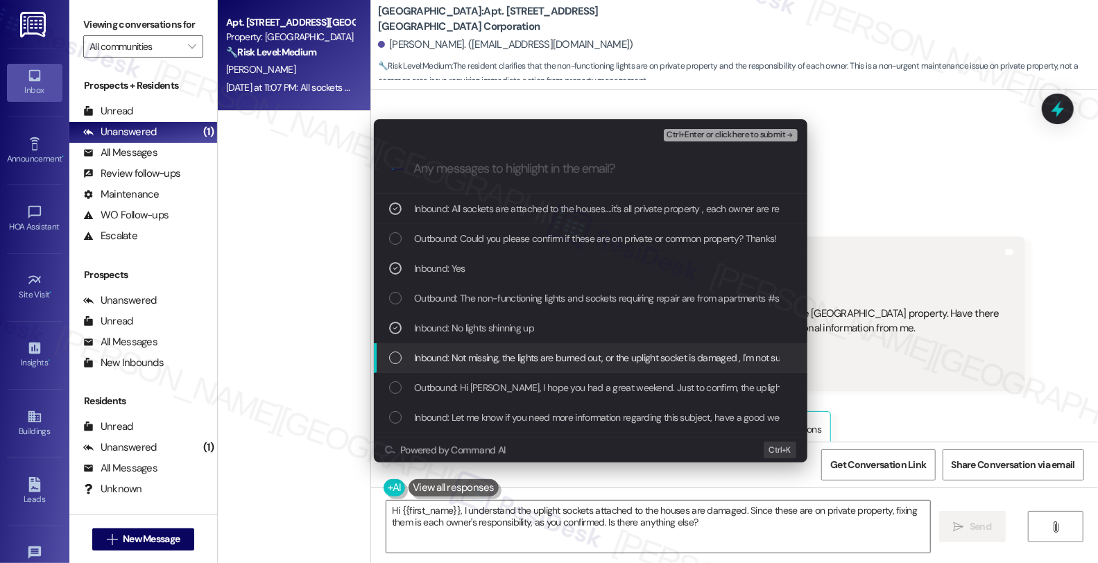
click at [497, 365] on span "Inbound: Not missing, the lights are burned out, or the uplight socket is damag…" at bounding box center [792, 357] width 756 height 15
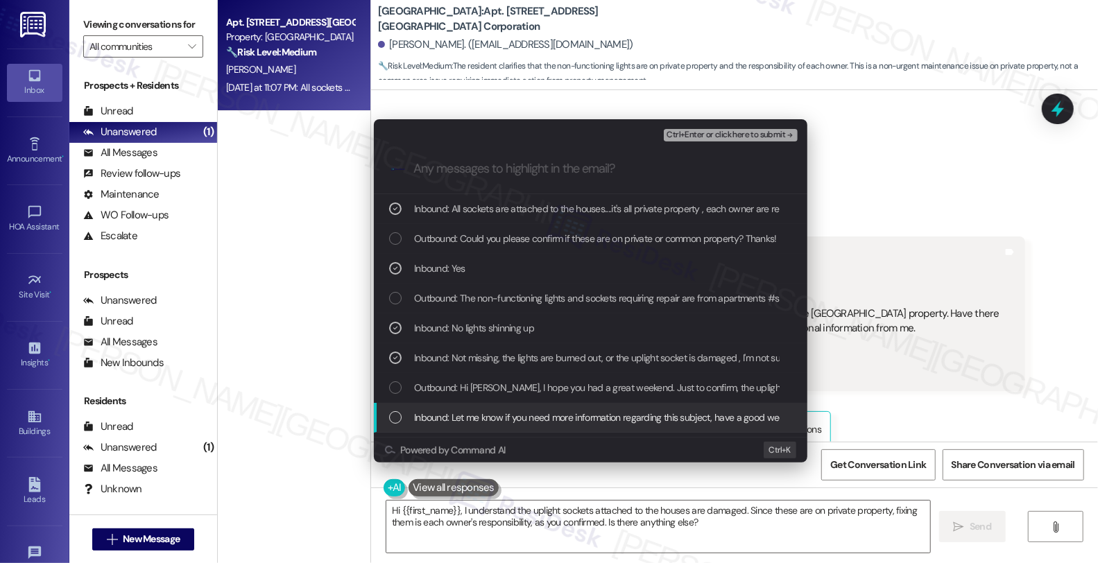
click at [500, 415] on span "Inbound: Let me know if you need more information regarding this subject, have …" at bounding box center [609, 417] width 391 height 15
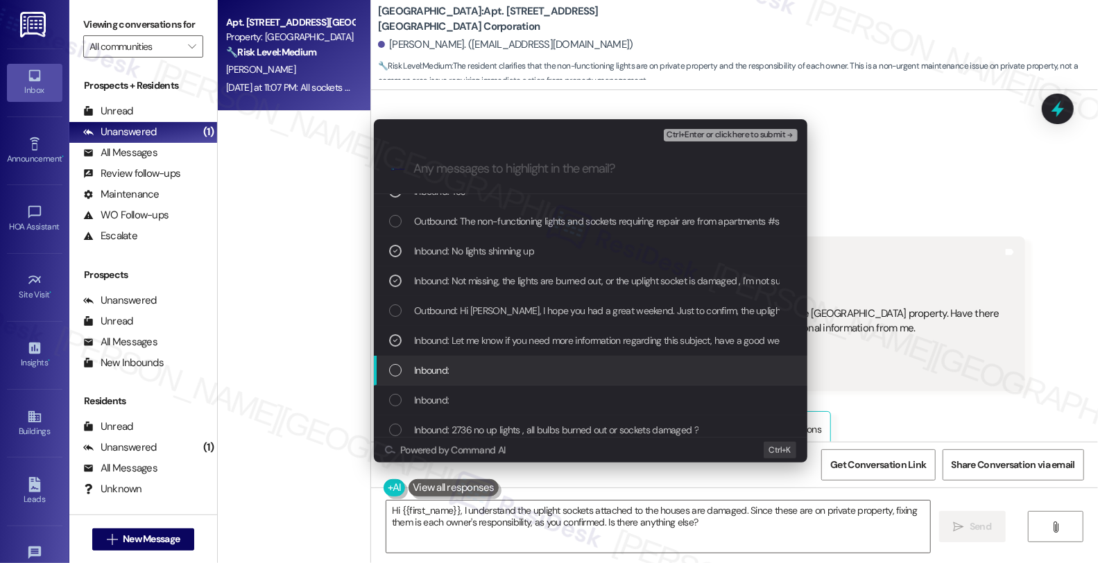
click at [486, 370] on div "Inbound:" at bounding box center [592, 370] width 406 height 15
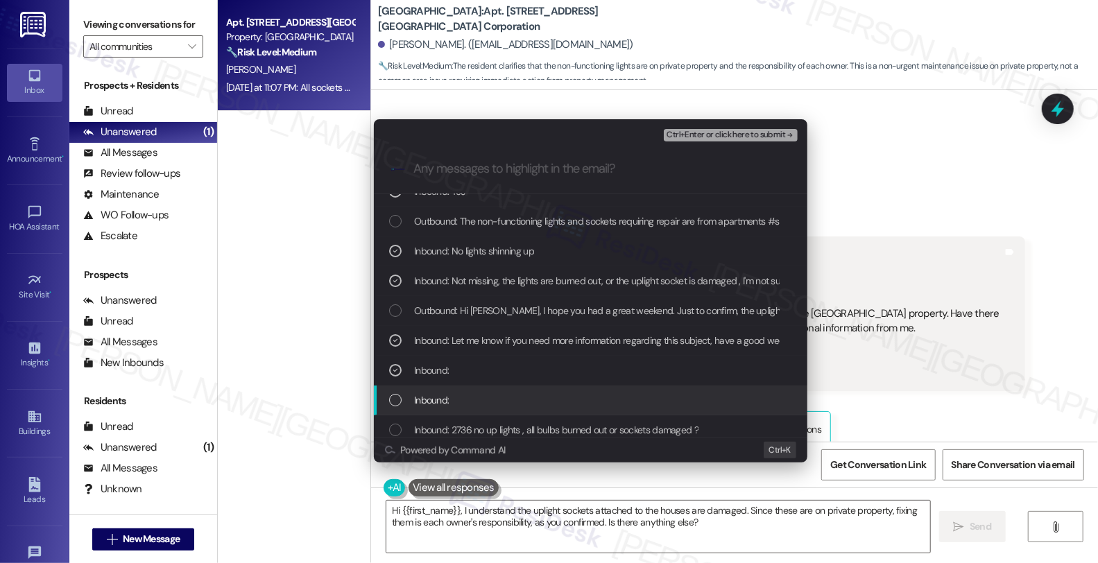
click at [484, 395] on div "Inbound:" at bounding box center [592, 400] width 406 height 15
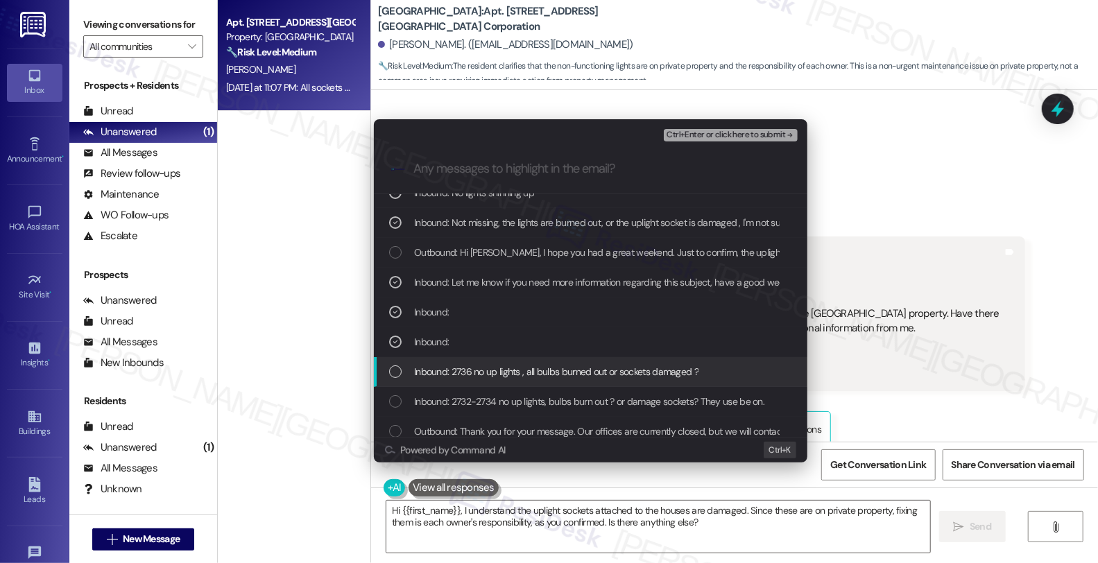
scroll to position [154, 0]
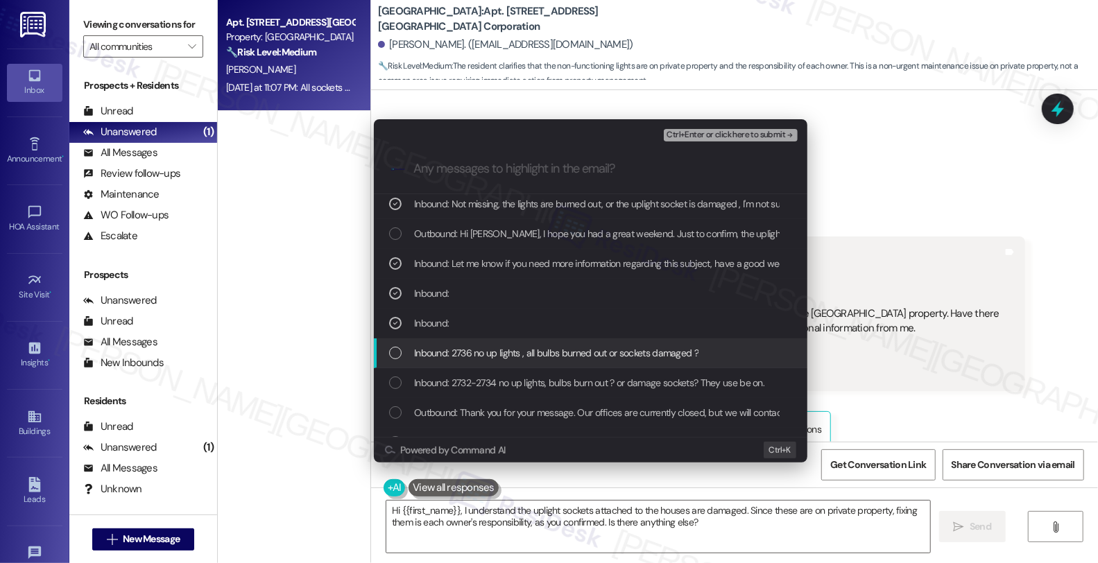
click at [487, 351] on span "Inbound: 2736 no up lights , all bulbs burned out or sockets damaged ?" at bounding box center [556, 352] width 284 height 15
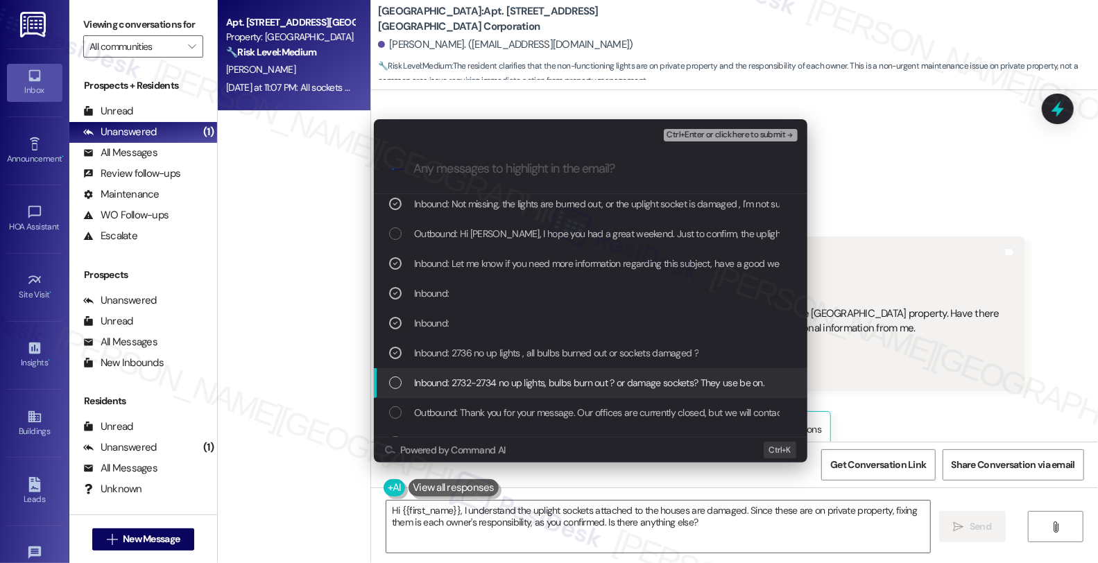
click at [483, 387] on span "Inbound: 2732-2734 no up lights, bulbs burn out ? or damage sockets? They use b…" at bounding box center [589, 382] width 350 height 15
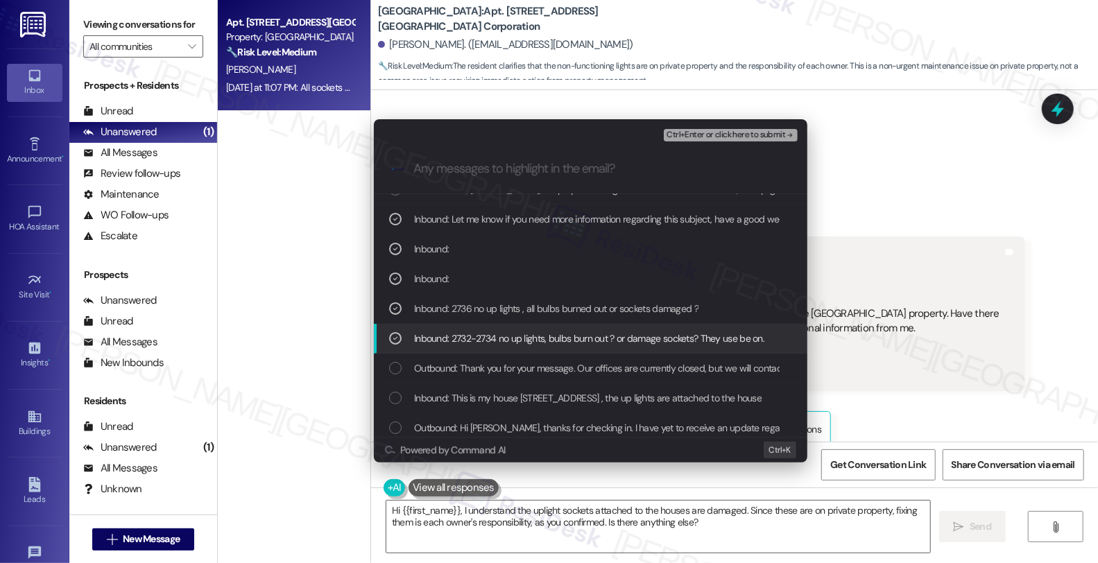
scroll to position [231, 0]
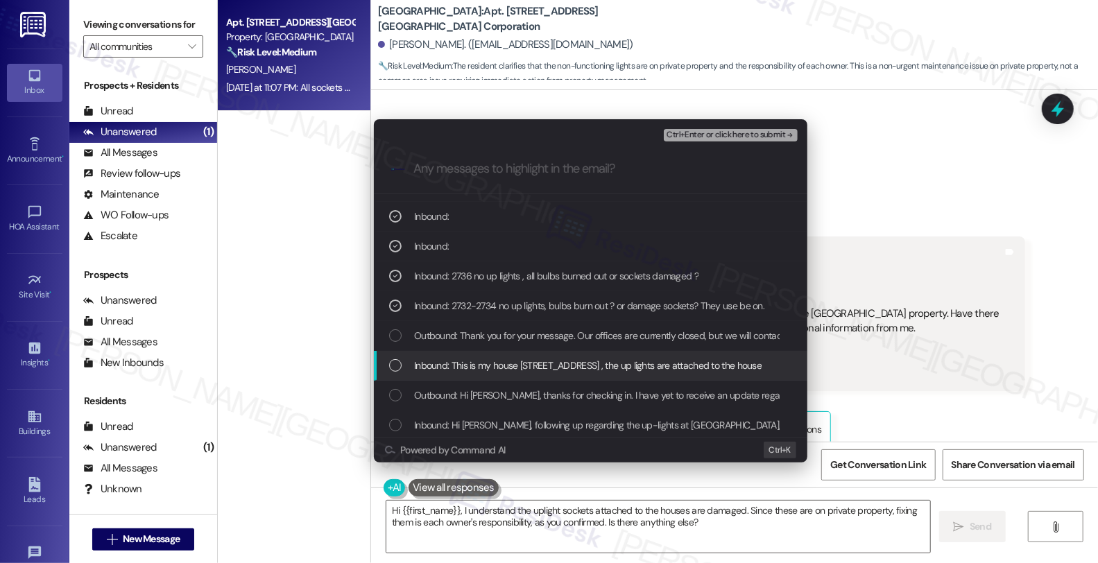
click at [503, 363] on span "Inbound: This is my house [STREET_ADDRESS] , the up lights are attached to the …" at bounding box center [588, 365] width 348 height 15
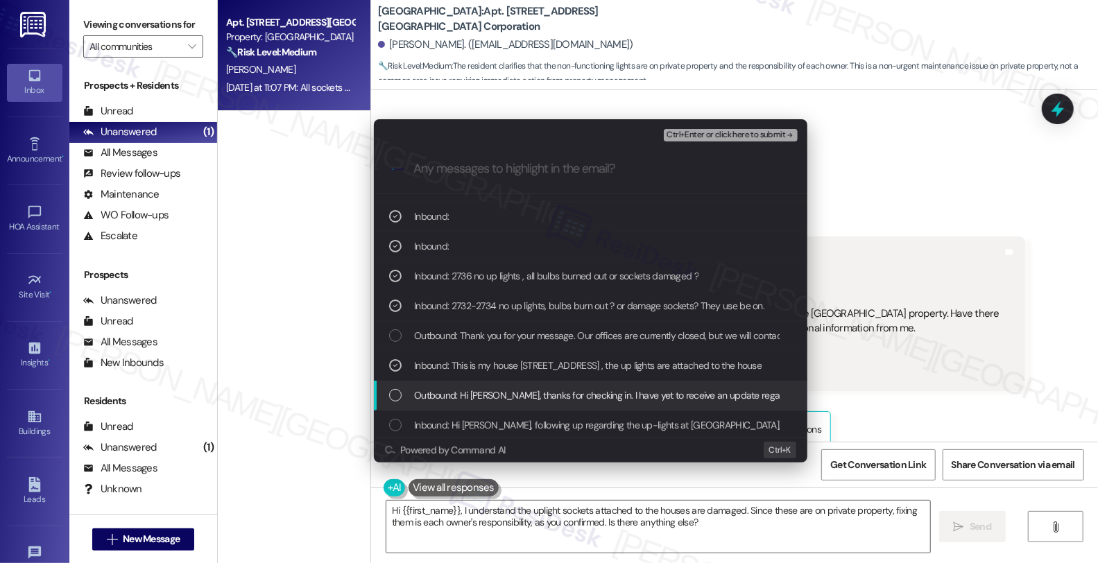
scroll to position [308, 0]
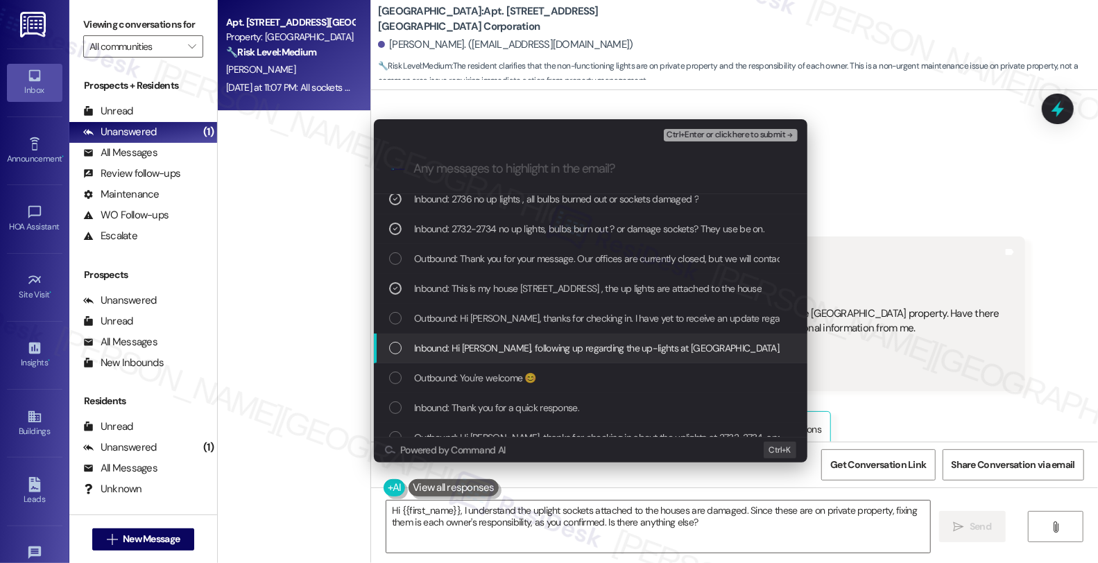
click at [591, 348] on span "Inbound: Hi [PERSON_NAME], following up regarding the up-lights at [GEOGRAPHIC_…" at bounding box center [792, 348] width 757 height 15
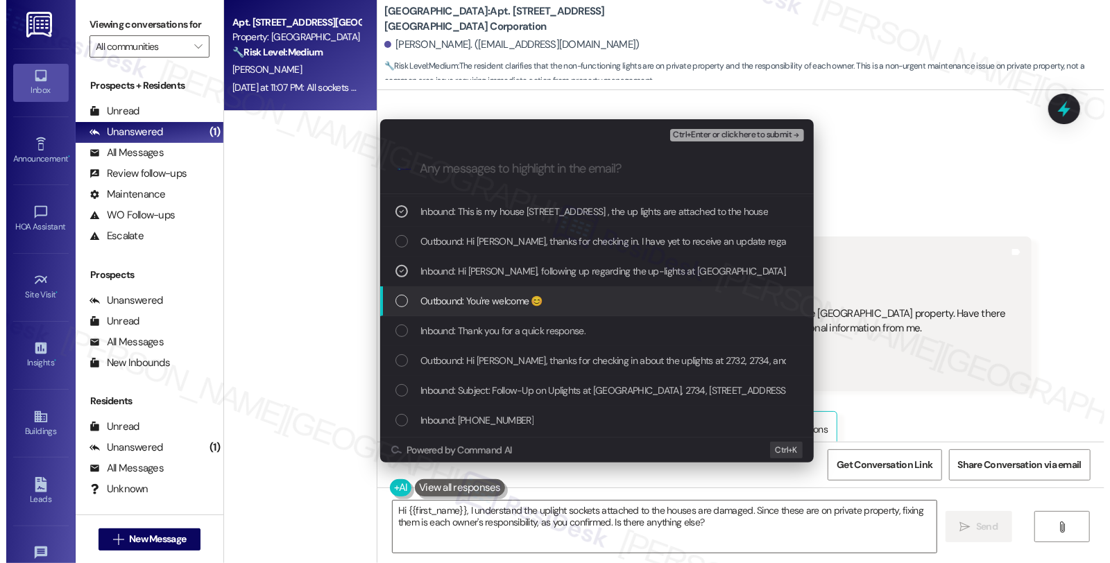
scroll to position [413, 0]
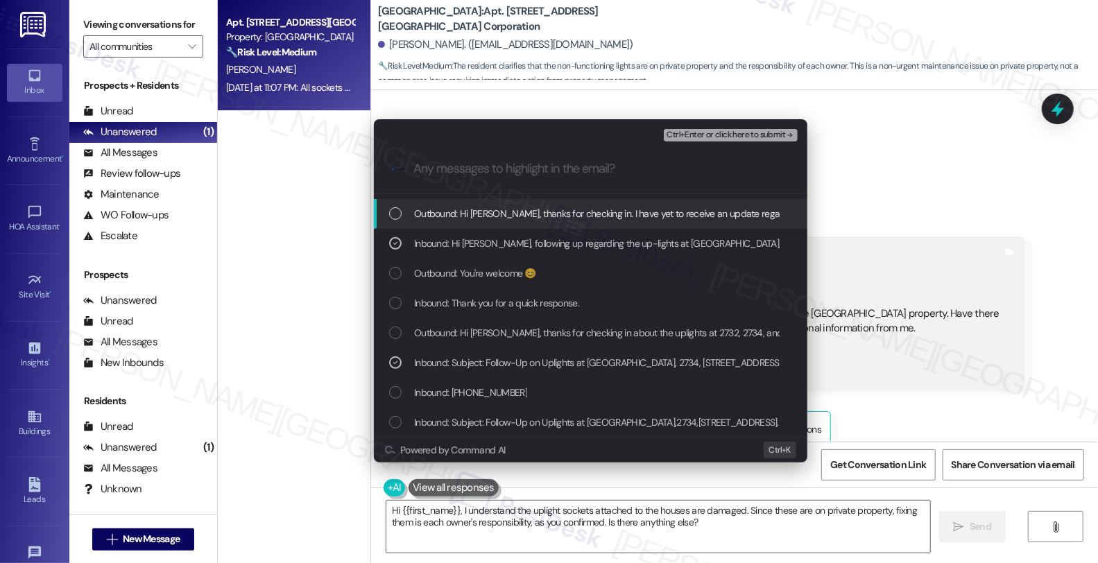
click at [744, 132] on span "Ctrl+Enter or click here to submit" at bounding box center [726, 135] width 119 height 10
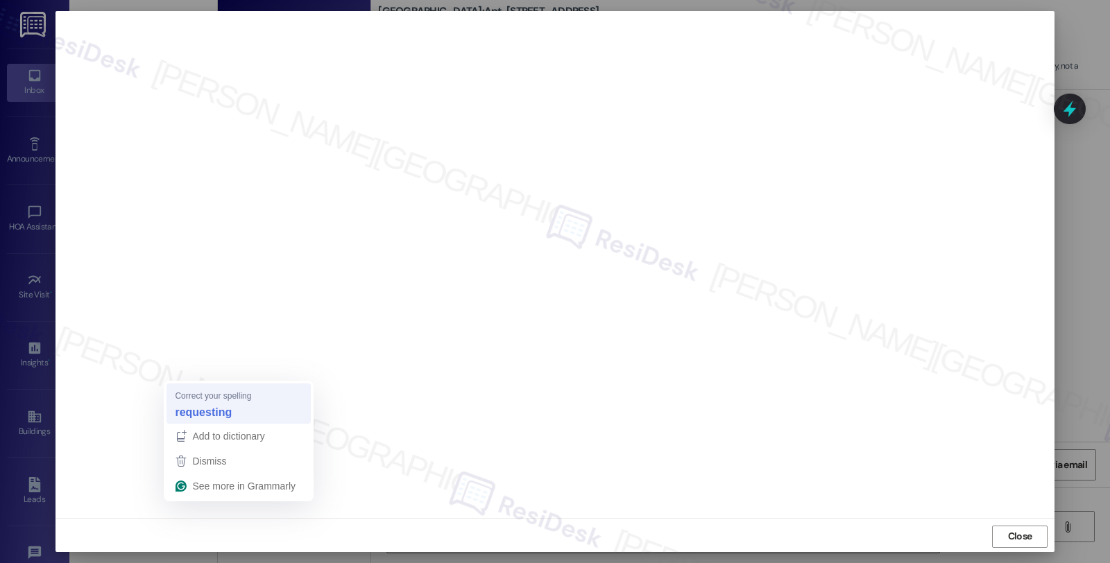
click at [207, 414] on strong "requesting" at bounding box center [203, 411] width 57 height 15
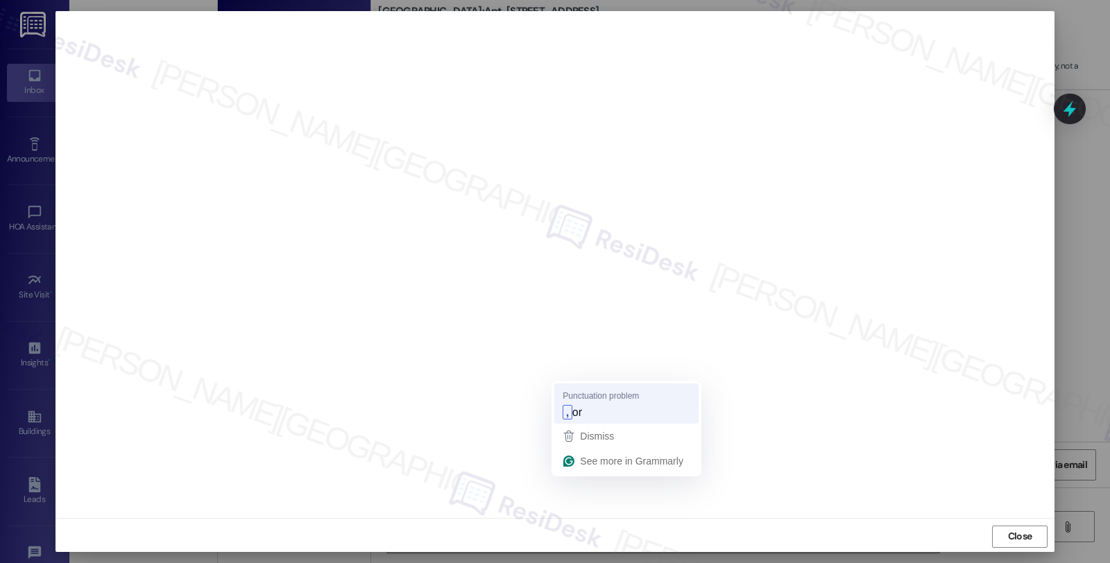
click at [573, 415] on span "or" at bounding box center [577, 411] width 10 height 15
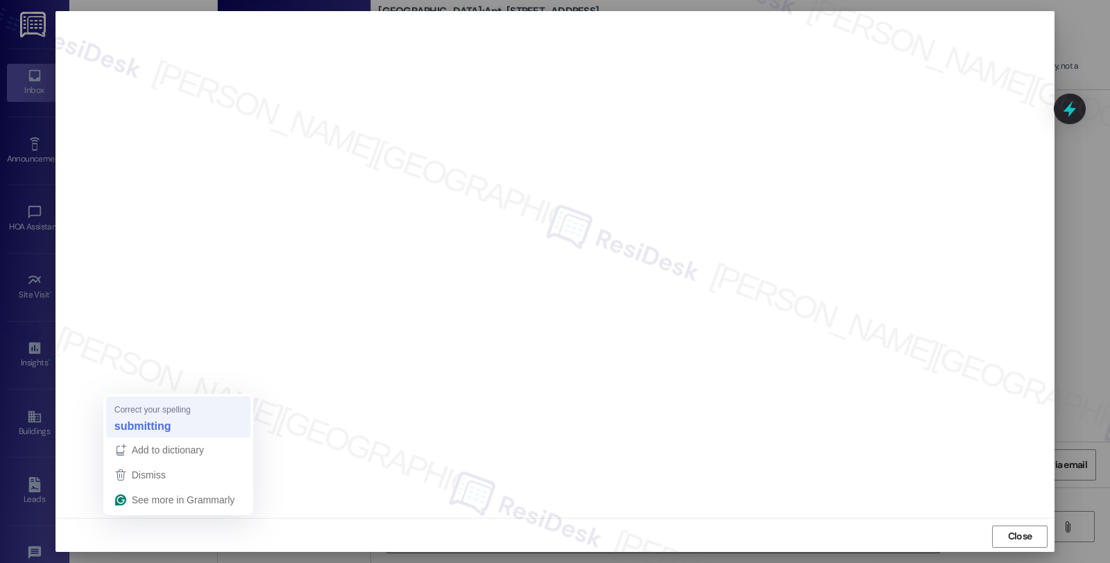
click at [135, 430] on strong "submitting" at bounding box center [142, 425] width 57 height 15
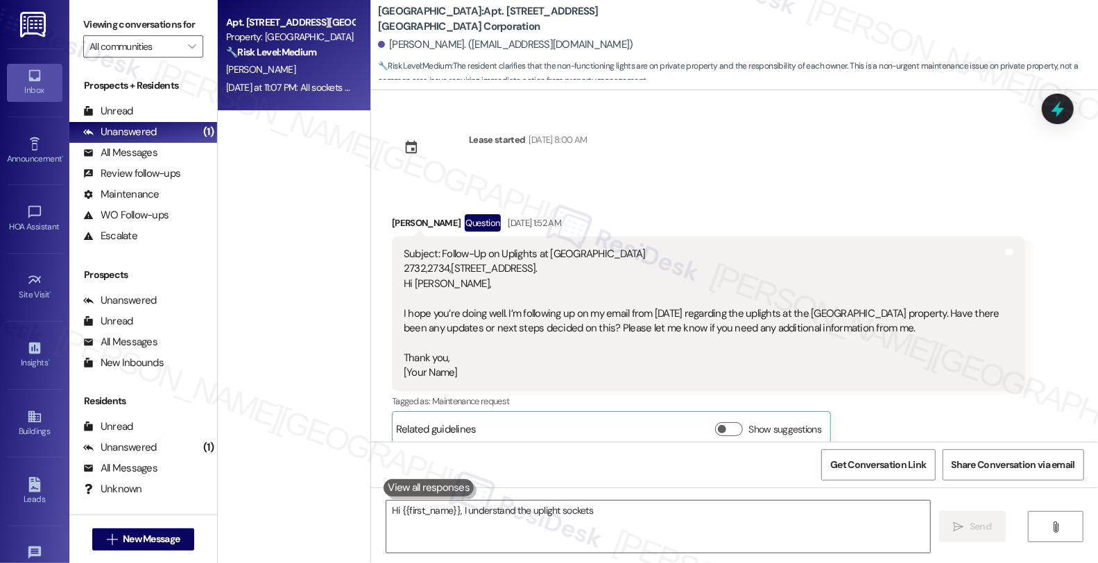
scroll to position [4358, 0]
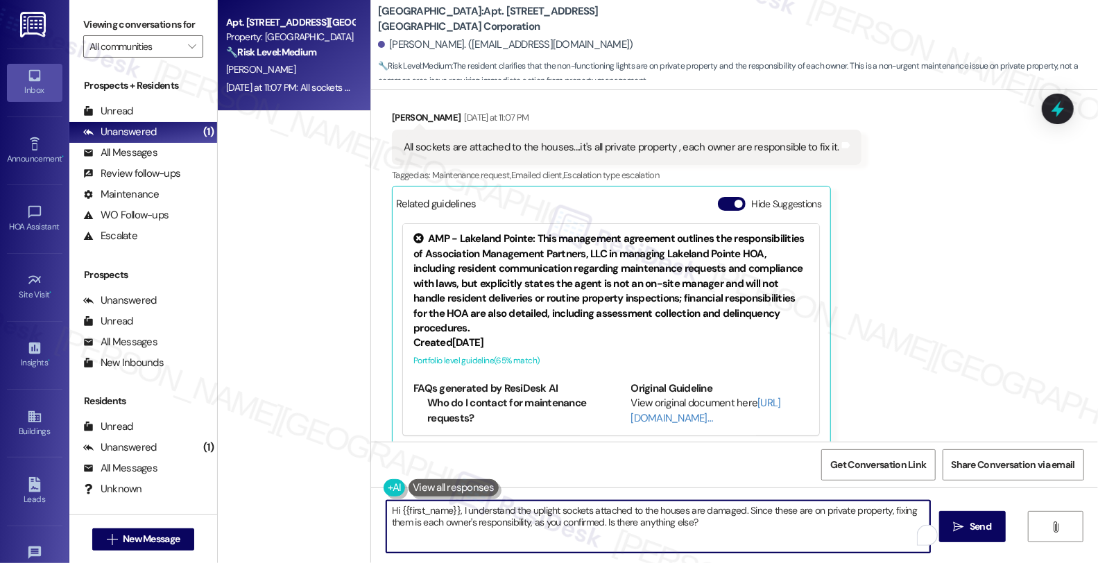
drag, startPoint x: 680, startPoint y: 517, endPoint x: 384, endPoint y: 515, distance: 296.9
click at [386, 515] on textarea "Hi {{first_name}}, I understand the uplight sockets attached to the houses are …" at bounding box center [658, 527] width 544 height 52
click at [705, 541] on textarea "Hi {{first_name}}, I understand the uplight sockets attached to the houses are …" at bounding box center [656, 527] width 544 height 52
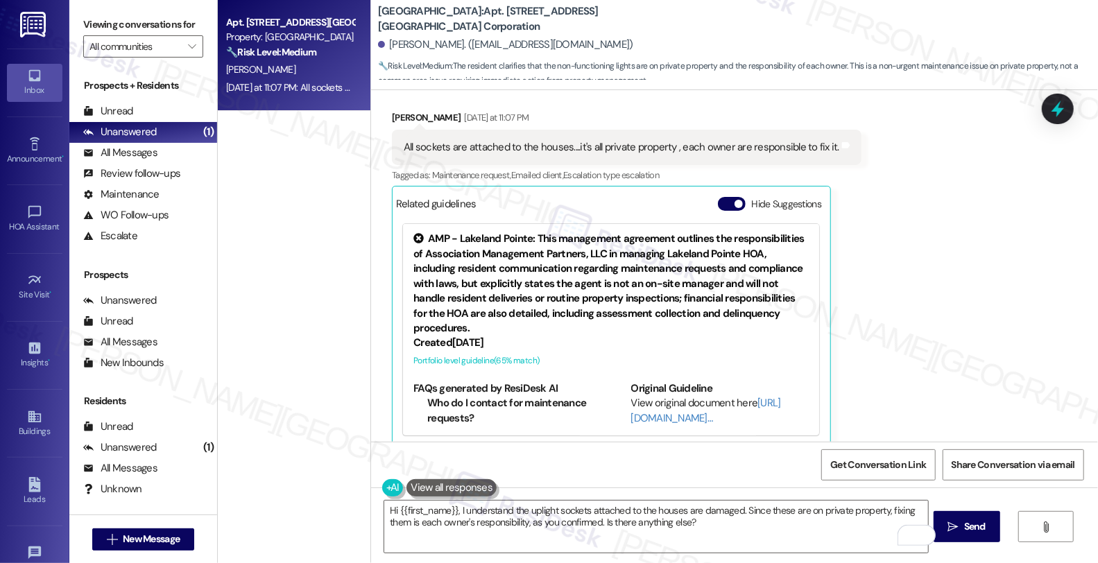
click at [932, 396] on div "Received via SMS [PERSON_NAME] [DATE] at 11:07 PM All sockets are attached to t…" at bounding box center [734, 268] width 727 height 378
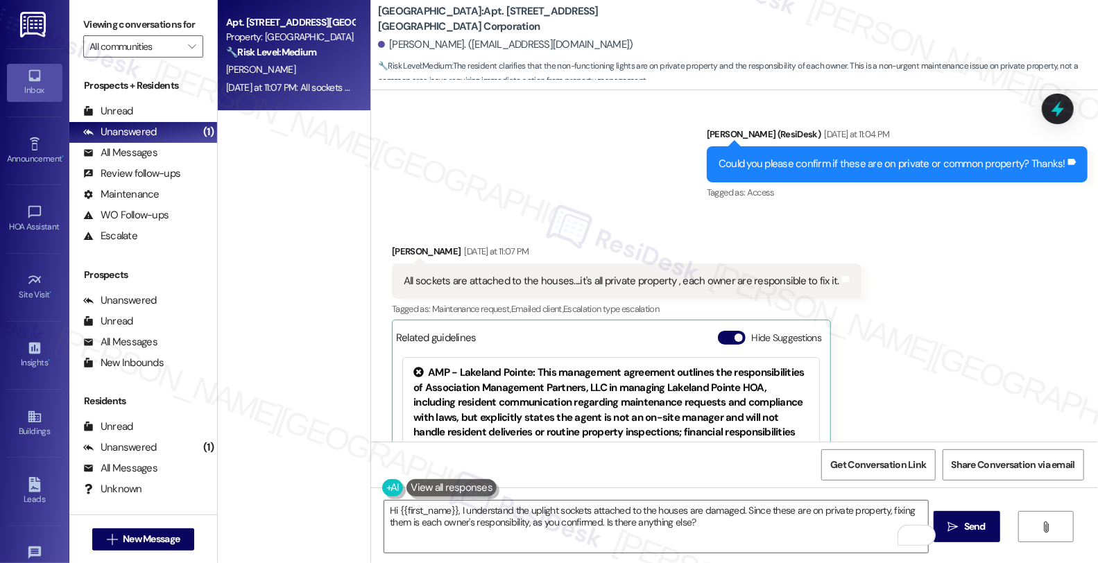
scroll to position [4204, 0]
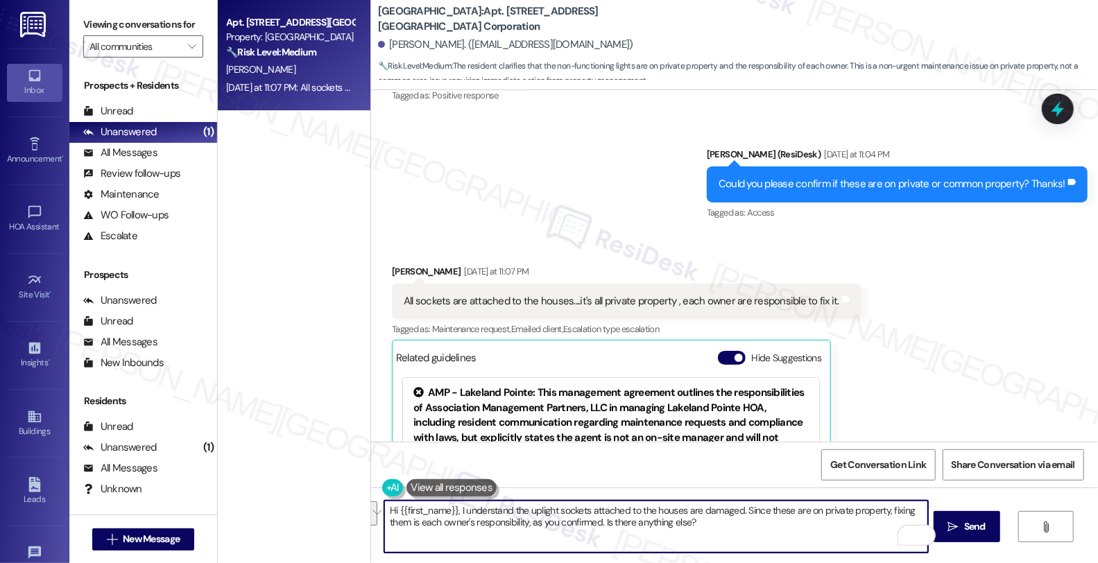
drag, startPoint x: 676, startPoint y: 521, endPoint x: 361, endPoint y: 509, distance: 314.4
click at [371, 509] on div "Hi {{first_name}}, I understand the uplight sockets attached to the houses are …" at bounding box center [734, 540] width 727 height 104
click at [472, 522] on textarea "Hi {{first_name}}, I understand the uplight sockets attached to the houses are …" at bounding box center [656, 527] width 544 height 52
drag, startPoint x: 454, startPoint y: 510, endPoint x: 696, endPoint y: 534, distance: 244.0
click at [696, 534] on textarea "Hi {{first_name}}, I understand the uplight sockets attached to the houses are …" at bounding box center [656, 527] width 544 height 52
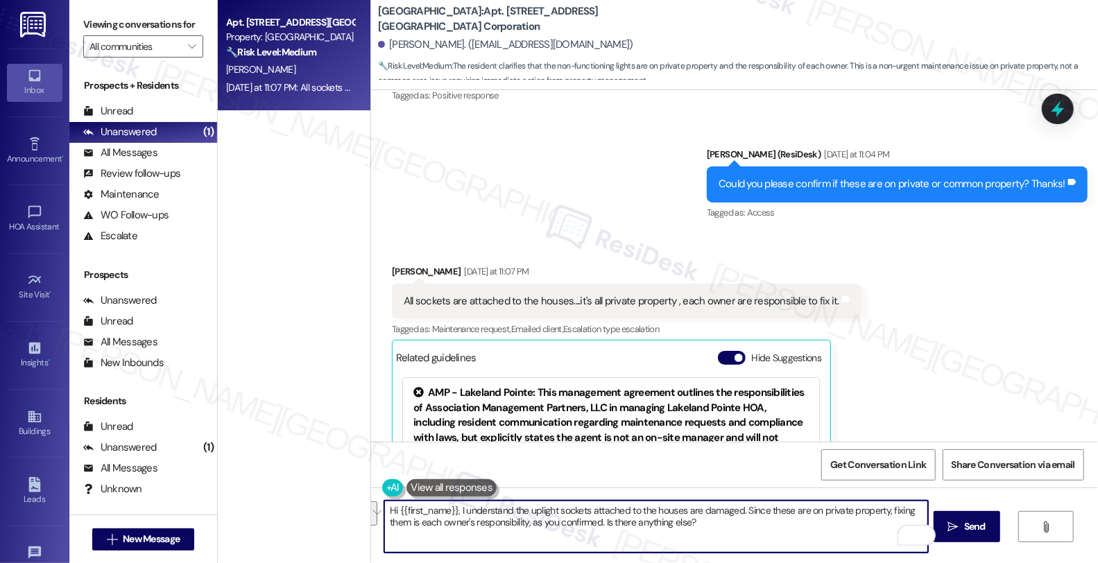
click at [601, 534] on textarea "Hi {{first_name}}, I understand the uplight sockets attached to the houses are …" at bounding box center [656, 527] width 544 height 52
drag, startPoint x: 452, startPoint y: 511, endPoint x: 692, endPoint y: 522, distance: 239.6
click at [692, 522] on textarea "Hi {{first_name}}, I understand the uplight sockets attached to the houses are …" at bounding box center [656, 527] width 544 height 52
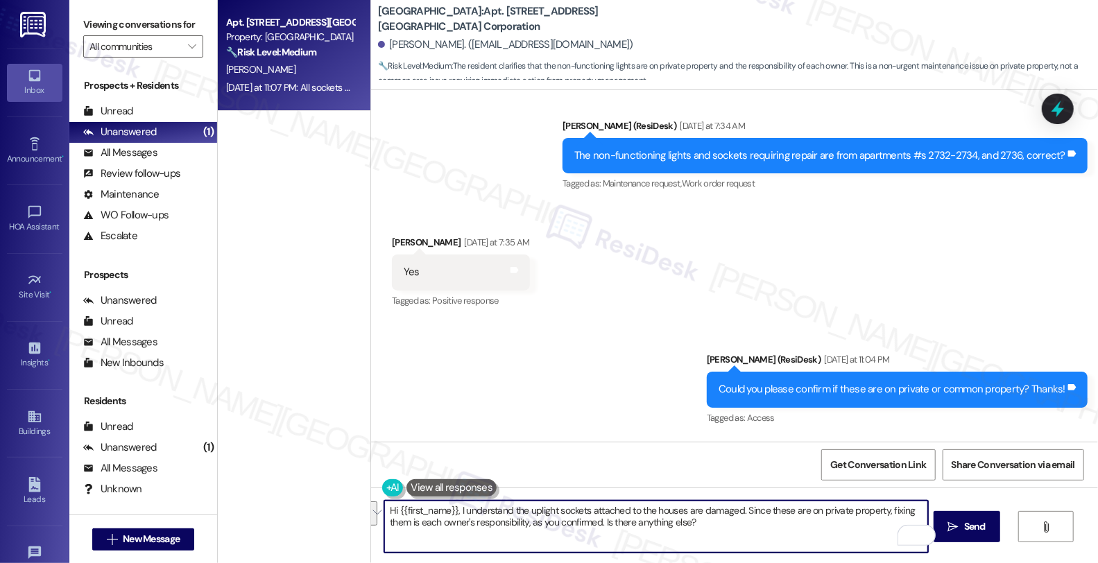
scroll to position [3972, 0]
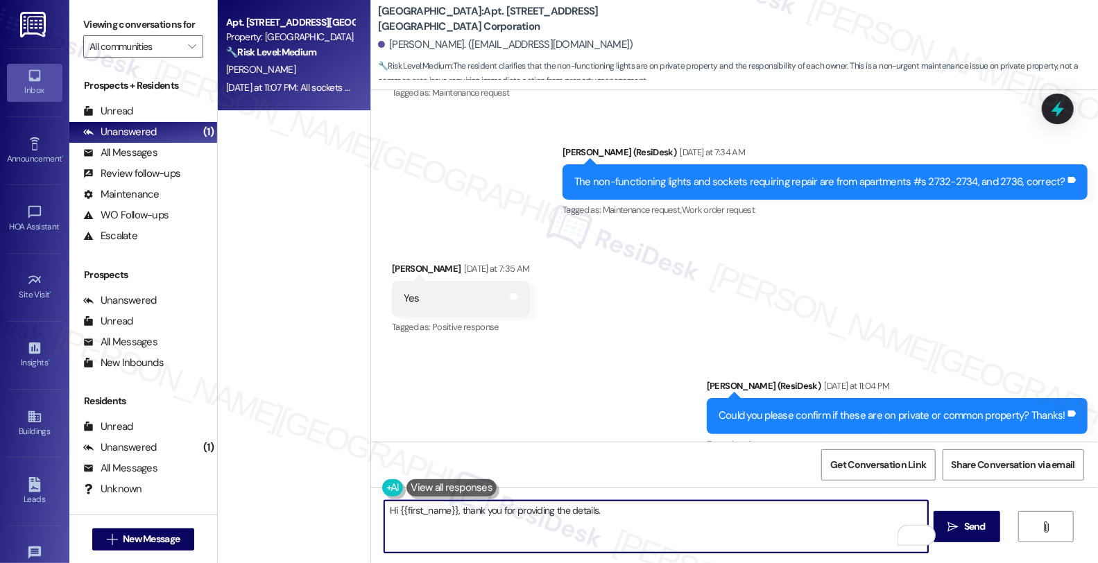
click at [603, 513] on textarea "Hi {{first_name}}, thank you for providing the details." at bounding box center [656, 527] width 544 height 52
click at [697, 511] on textarea "Hi {{first_name}}, thank you for providing the details. We'll look into this an…" at bounding box center [656, 527] width 544 height 52
click at [859, 517] on textarea "Hi {{first_name}}, thank you for providing the details. We'll look into this an…" at bounding box center [656, 527] width 544 height 52
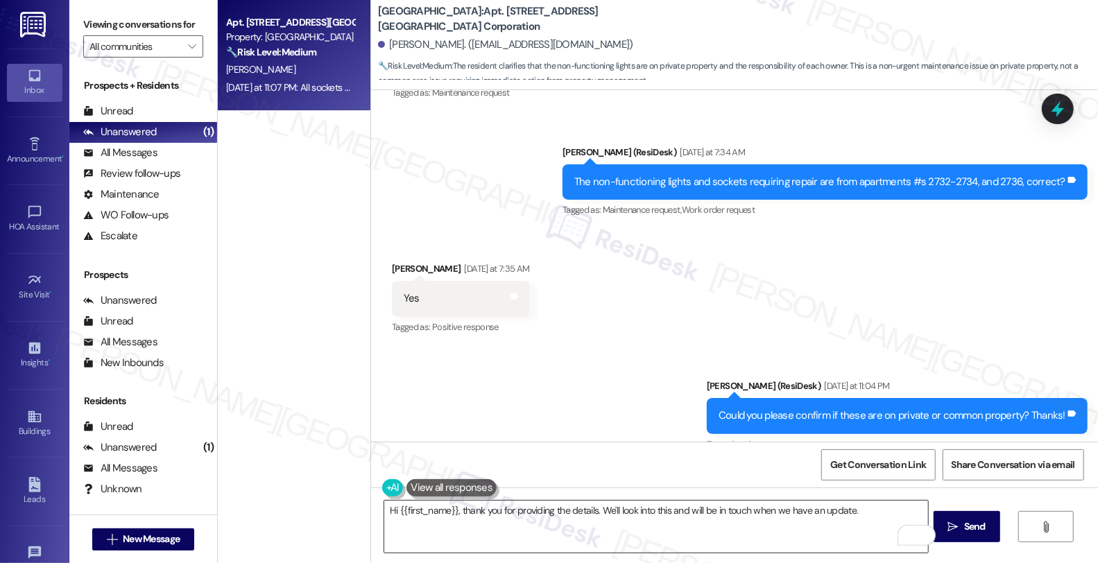
drag, startPoint x: 965, startPoint y: 520, endPoint x: 891, endPoint y: 519, distance: 74.2
click at [891, 519] on div "Hi {{first_name}}, thank you for providing the details. We'll look into this an…" at bounding box center [734, 540] width 727 height 104
click at [886, 513] on textarea "Hi {{first_name}}, thank you for providing the details. We'll look into this an…" at bounding box center [656, 527] width 544 height 52
click at [875, 512] on textarea "Hi {{first_name}}, thank you for providing the details. We'll look into this an…" at bounding box center [656, 527] width 544 height 52
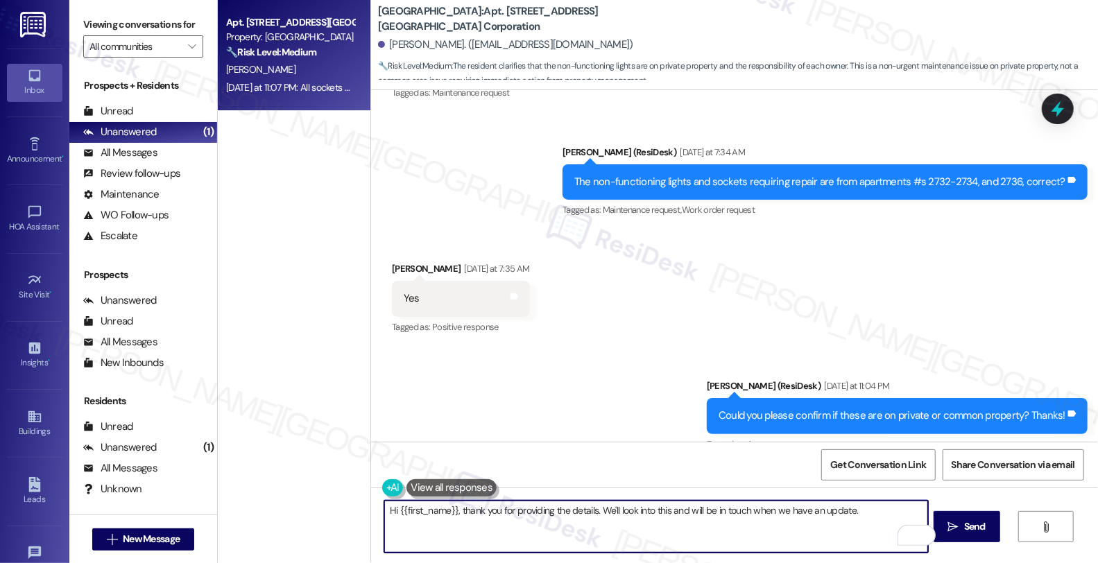
click at [909, 516] on textarea "Hi {{first_name}}, thank you for providing the details. We'll look into this an…" at bounding box center [656, 527] width 544 height 52
click at [563, 522] on textarea "Hi {{first_name}}, thank you for providing the details. We'll look into this an…" at bounding box center [656, 527] width 544 height 52
click at [986, 526] on span "Send" at bounding box center [975, 527] width 22 height 15
click at [635, 530] on textarea "Hi {{first_name}}, thank you for providing the details. We'll look into this an…" at bounding box center [658, 527] width 544 height 52
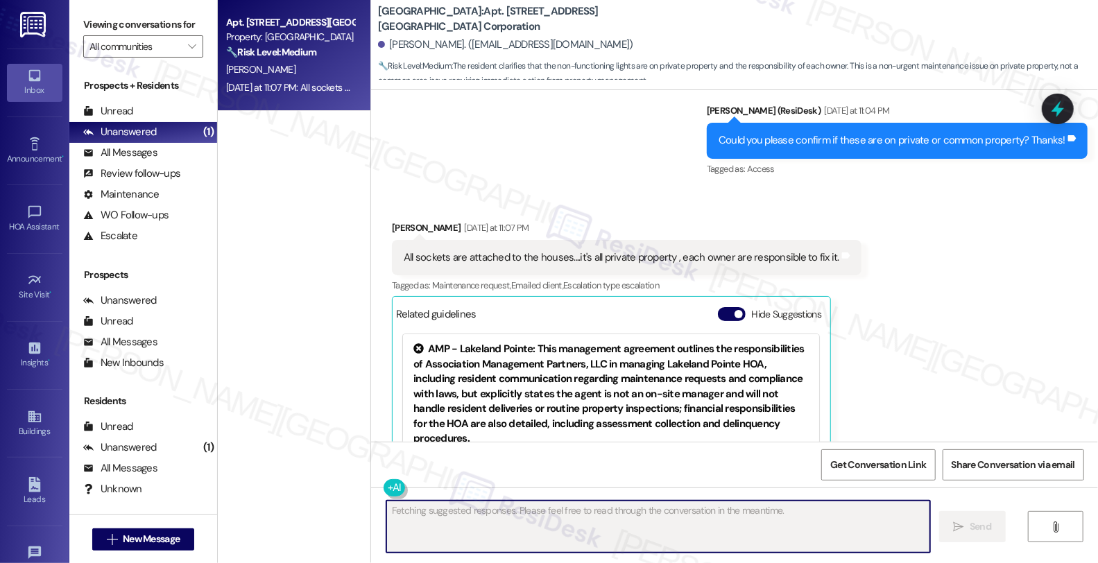
scroll to position [4358, 0]
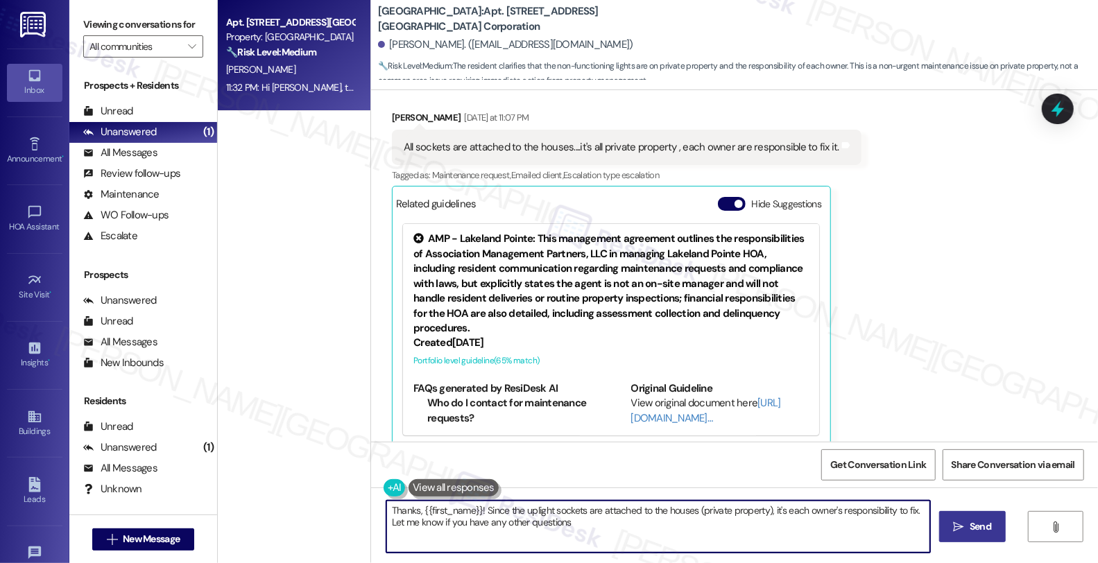
type textarea "Thanks, {{first_name}}! Since the uplight sockets are attached to the houses (p…"
click at [739, 540] on textarea "Thanks, {{first_name}}! Since the uplight sockets are attached to the houses (p…" at bounding box center [658, 527] width 544 height 52
